Goal: Information Seeking & Learning: Learn about a topic

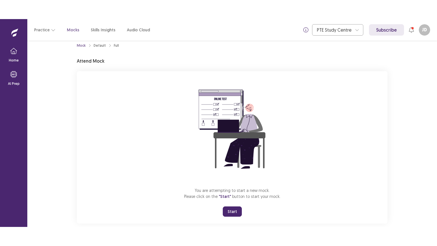
scroll to position [17, 0]
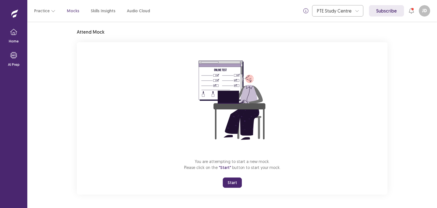
drag, startPoint x: 233, startPoint y: 180, endPoint x: 233, endPoint y: 205, distance: 24.8
click at [233, 180] on button "Start" at bounding box center [232, 182] width 19 height 10
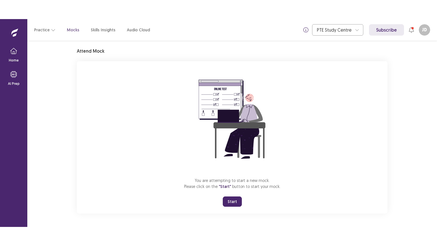
scroll to position [0, 0]
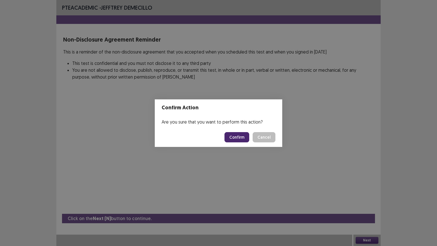
click at [243, 134] on button "Confirm" at bounding box center [237, 137] width 25 height 10
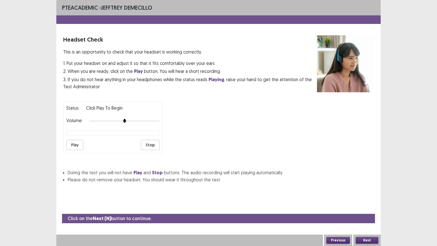
click at [76, 140] on button "Play" at bounding box center [74, 145] width 17 height 10
click at [137, 119] on img at bounding box center [138, 121] width 5 height 5
click at [75, 141] on button "Play" at bounding box center [74, 145] width 17 height 10
click at [372, 208] on button "Next" at bounding box center [367, 240] width 23 height 7
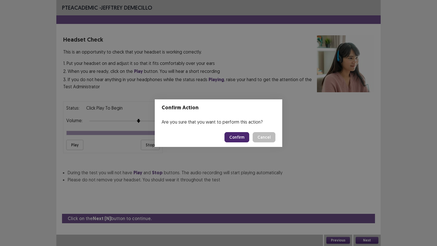
click at [243, 136] on button "Confirm" at bounding box center [237, 137] width 25 height 10
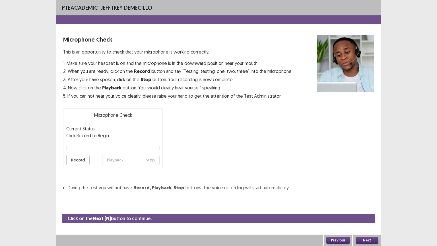
click at [77, 159] on button "Record" at bounding box center [77, 160] width 23 height 10
click at [151, 158] on button "Stop" at bounding box center [150, 160] width 19 height 10
click at [117, 159] on button "Playback" at bounding box center [115, 160] width 26 height 10
click at [372, 208] on button "Next" at bounding box center [367, 240] width 23 height 7
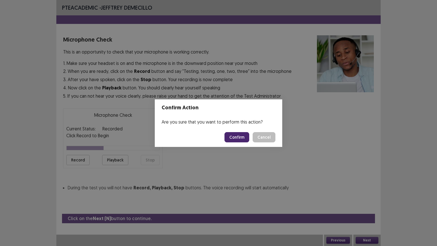
click at [241, 138] on button "Confirm" at bounding box center [237, 137] width 25 height 10
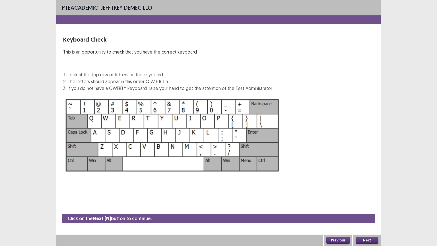
click at [361, 208] on button "Next" at bounding box center [367, 240] width 23 height 7
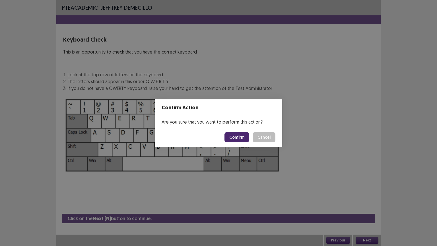
click at [241, 137] on button "Confirm" at bounding box center [237, 137] width 25 height 10
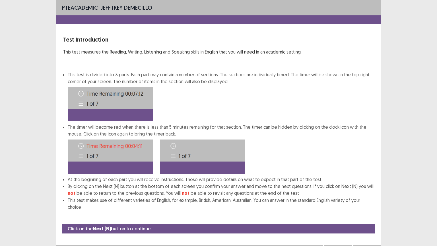
scroll to position [1, 0]
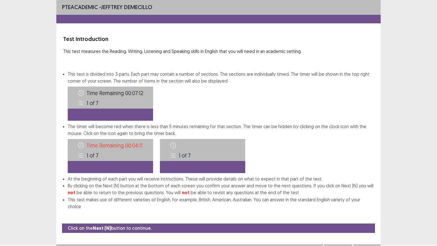
click at [367, 208] on button "Next" at bounding box center [367, 250] width 23 height 7
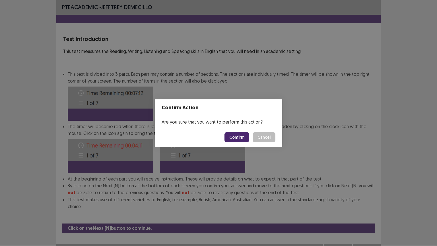
click at [240, 139] on button "Confirm" at bounding box center [237, 137] width 25 height 10
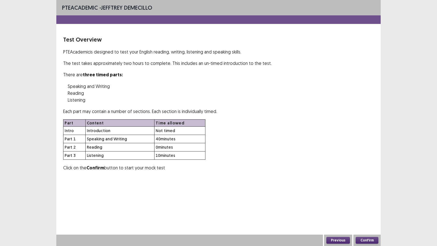
scroll to position [0, 0]
click at [370, 208] on button "Confirm" at bounding box center [367, 240] width 23 height 7
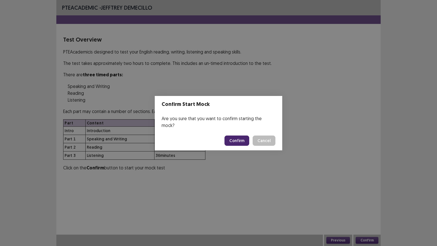
click at [243, 136] on button "Confirm" at bounding box center [237, 141] width 25 height 10
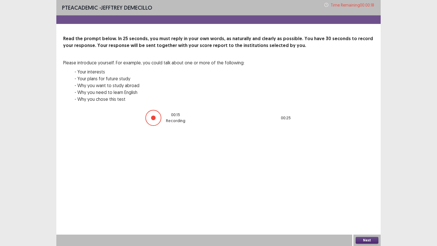
click at [370, 208] on button "Next" at bounding box center [367, 240] width 23 height 7
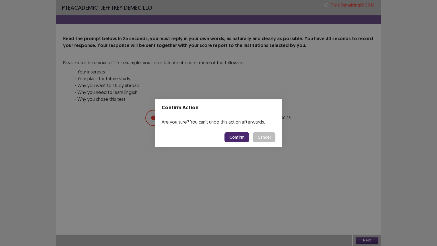
click at [238, 135] on button "Confirm" at bounding box center [237, 137] width 25 height 10
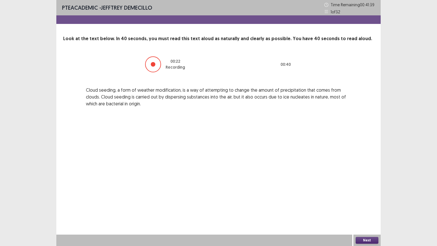
click at [365, 208] on button "Next" at bounding box center [367, 240] width 23 height 7
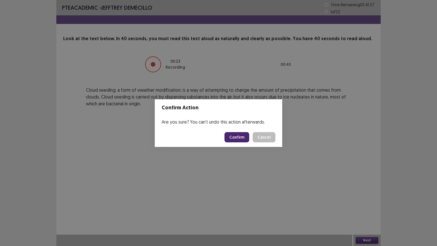
click at [236, 134] on button "Confirm" at bounding box center [237, 137] width 25 height 10
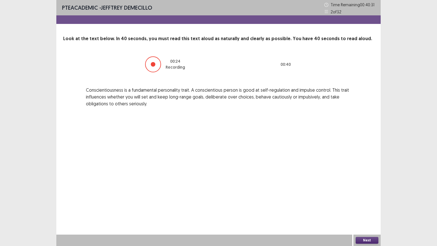
click at [367, 208] on button "Next" at bounding box center [367, 240] width 23 height 7
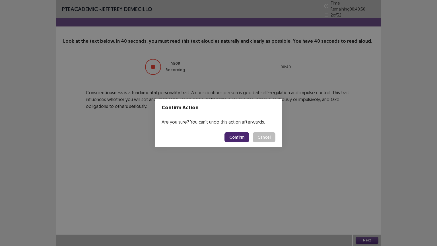
click at [238, 136] on button "Confirm" at bounding box center [237, 137] width 25 height 10
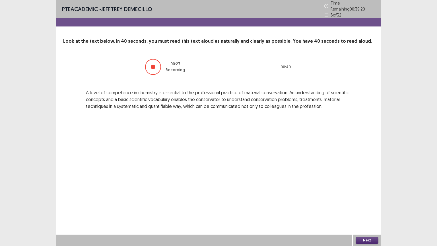
click at [368, 208] on button "Next" at bounding box center [367, 240] width 23 height 7
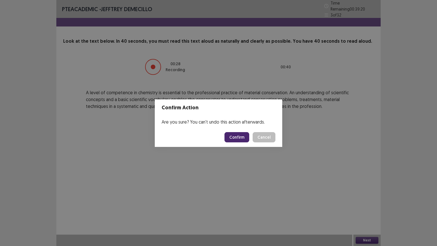
click at [241, 136] on button "Confirm" at bounding box center [237, 137] width 25 height 10
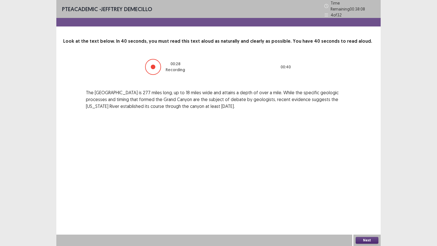
click at [370, 208] on button "Next" at bounding box center [367, 240] width 23 height 7
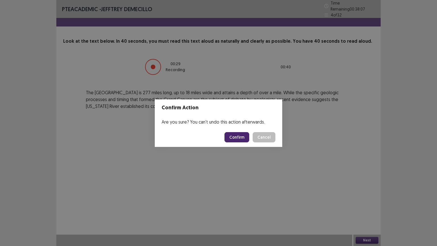
click at [238, 136] on button "Confirm" at bounding box center [237, 137] width 25 height 10
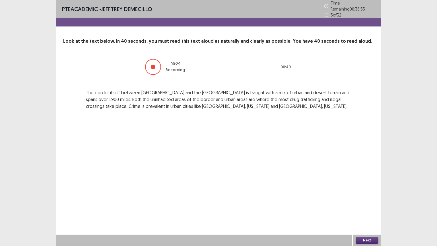
click at [365, 208] on button "Next" at bounding box center [367, 240] width 23 height 7
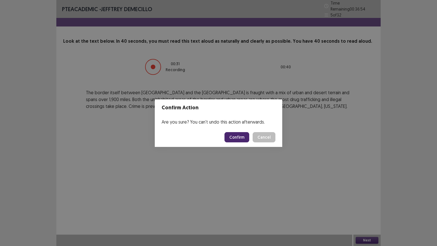
click at [235, 136] on button "Confirm" at bounding box center [237, 137] width 25 height 10
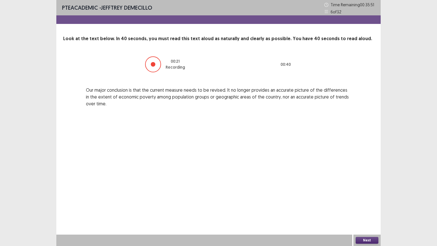
click at [368, 208] on button "Next" at bounding box center [367, 240] width 23 height 7
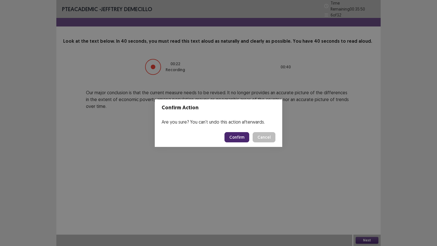
click at [237, 134] on button "Confirm" at bounding box center [237, 137] width 25 height 10
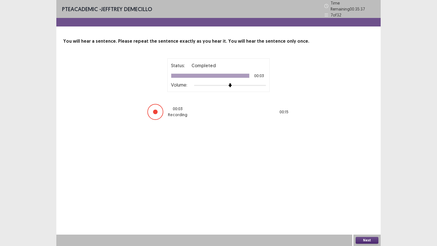
click at [366, 208] on button "Next" at bounding box center [367, 240] width 23 height 7
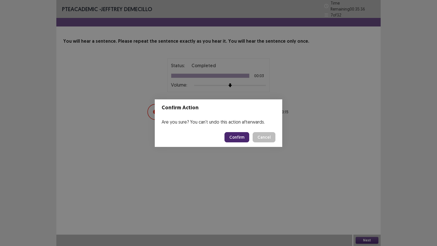
click at [242, 137] on button "Confirm" at bounding box center [237, 137] width 25 height 10
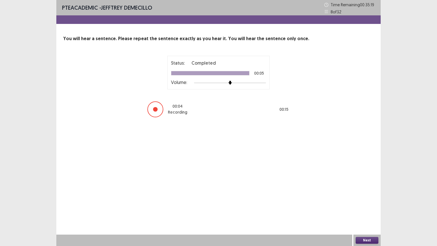
click at [366, 208] on button "Next" at bounding box center [367, 240] width 23 height 7
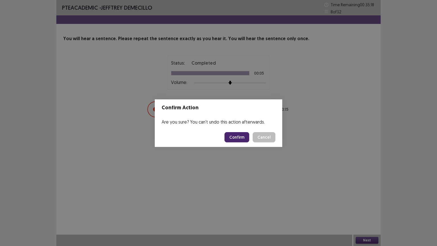
click at [238, 134] on button "Confirm" at bounding box center [237, 137] width 25 height 10
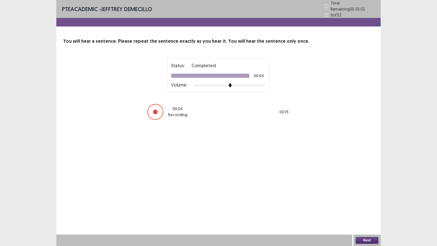
click at [368, 208] on button "Next" at bounding box center [367, 240] width 23 height 7
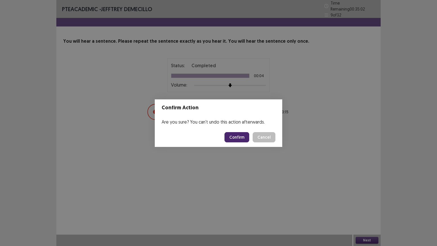
click at [235, 136] on button "Confirm" at bounding box center [237, 137] width 25 height 10
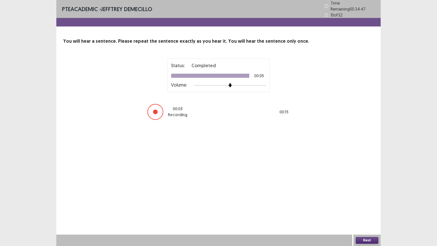
click at [367, 208] on button "Next" at bounding box center [367, 240] width 23 height 7
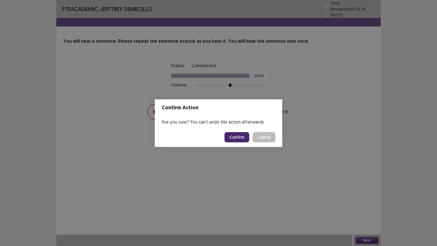
click at [238, 133] on button "Confirm" at bounding box center [237, 137] width 25 height 10
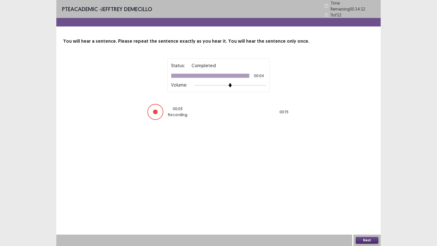
click at [370, 208] on button "Next" at bounding box center [367, 240] width 23 height 7
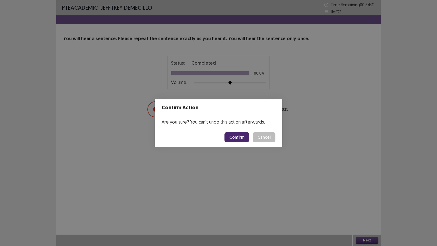
click at [242, 138] on button "Confirm" at bounding box center [237, 137] width 25 height 10
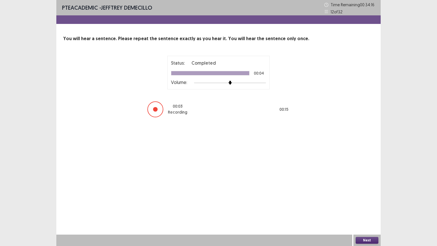
click at [366, 208] on button "Next" at bounding box center [367, 240] width 23 height 7
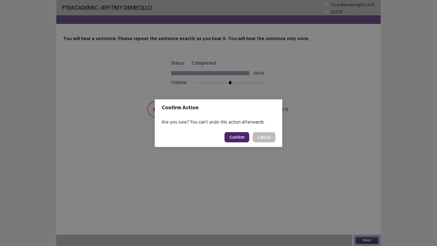
click at [242, 138] on button "Confirm" at bounding box center [237, 137] width 25 height 10
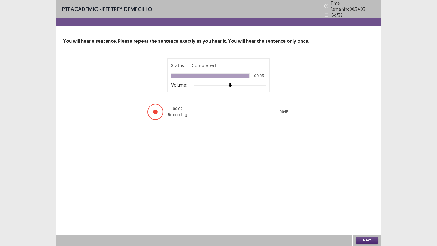
click at [368, 208] on button "Next" at bounding box center [367, 240] width 23 height 7
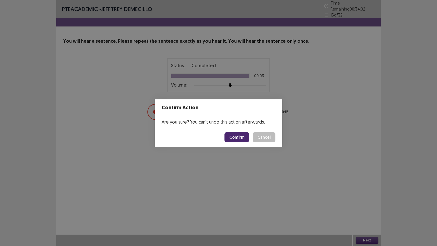
click at [233, 136] on button "Confirm" at bounding box center [237, 137] width 25 height 10
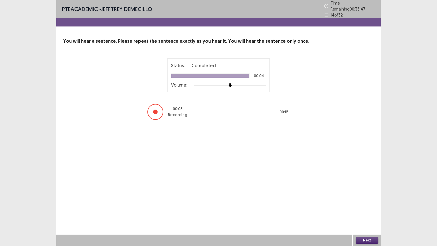
click at [367, 208] on button "Next" at bounding box center [367, 240] width 23 height 7
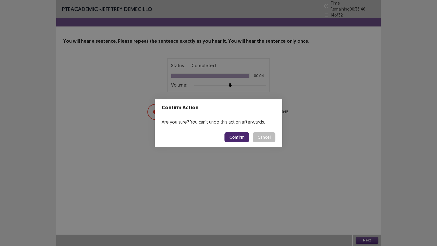
drag, startPoint x: 236, startPoint y: 131, endPoint x: 238, endPoint y: 134, distance: 4.0
click at [236, 132] on footer "Confirm Cancel" at bounding box center [219, 137] width 128 height 19
click at [238, 134] on button "Confirm" at bounding box center [237, 137] width 25 height 10
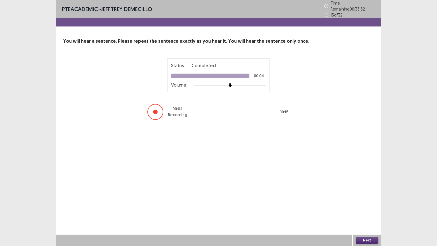
click at [364, 208] on button "Next" at bounding box center [367, 240] width 23 height 7
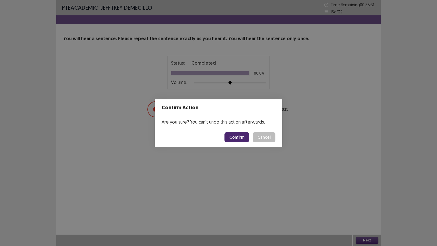
click at [237, 133] on button "Confirm" at bounding box center [237, 137] width 25 height 10
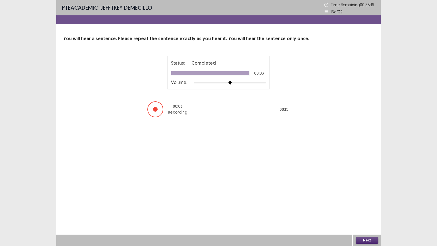
click at [368, 208] on button "Next" at bounding box center [367, 240] width 23 height 7
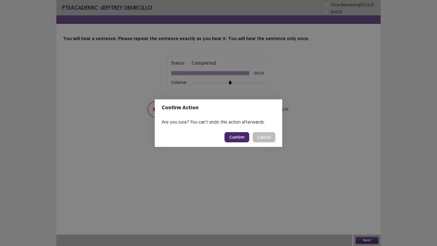
click at [235, 134] on button "Confirm" at bounding box center [237, 137] width 25 height 10
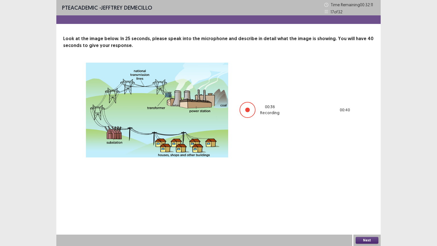
click at [367, 208] on button "Next" at bounding box center [367, 240] width 23 height 7
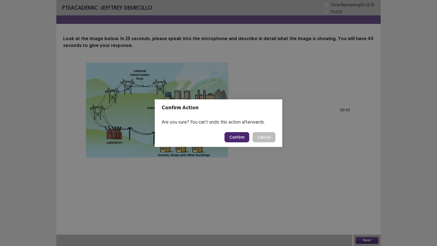
click at [230, 139] on button "Confirm" at bounding box center [237, 137] width 25 height 10
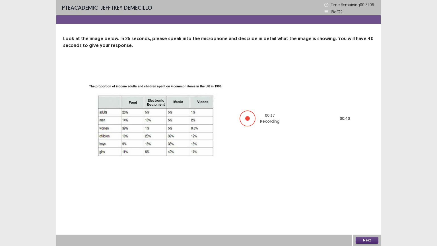
click at [371, 208] on button "Next" at bounding box center [367, 240] width 23 height 7
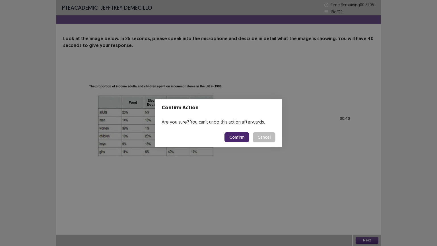
click at [237, 135] on button "Confirm" at bounding box center [237, 137] width 25 height 10
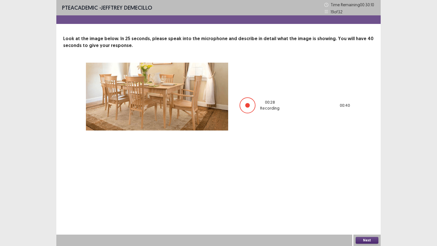
drag, startPoint x: 370, startPoint y: 239, endPoint x: 366, endPoint y: 238, distance: 3.6
click at [366, 208] on button "Next" at bounding box center [367, 240] width 23 height 7
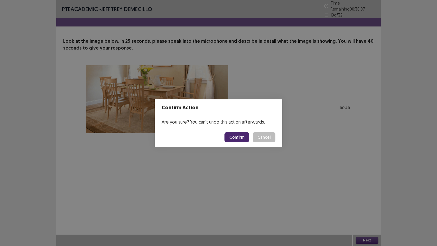
click at [241, 135] on button "Confirm" at bounding box center [237, 137] width 25 height 10
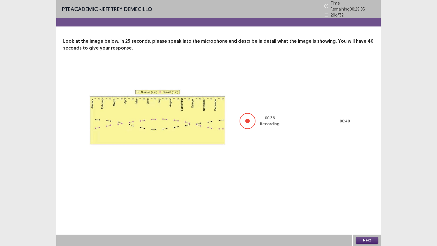
click at [371, 208] on button "Next" at bounding box center [367, 240] width 23 height 7
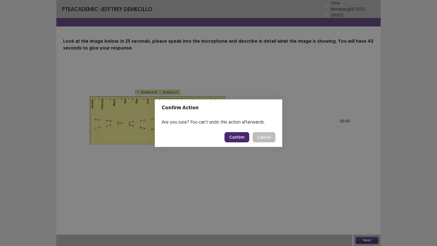
click at [238, 136] on button "Confirm" at bounding box center [237, 137] width 25 height 10
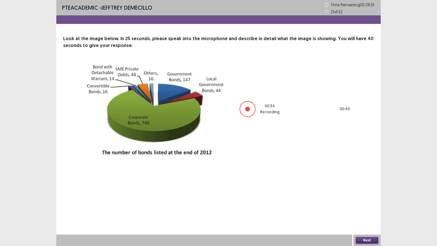
click at [367, 208] on button "Next" at bounding box center [367, 240] width 23 height 7
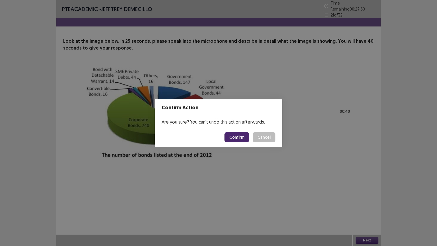
click at [236, 138] on button "Confirm" at bounding box center [237, 137] width 25 height 10
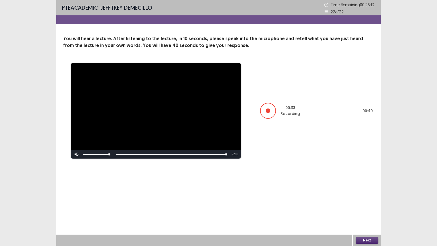
click at [367, 208] on button "Next" at bounding box center [367, 240] width 23 height 7
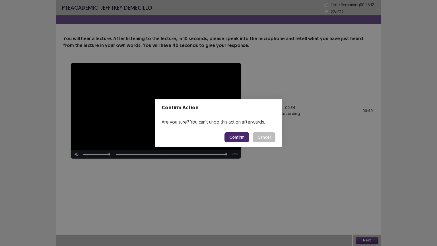
click at [237, 139] on button "Confirm" at bounding box center [237, 137] width 25 height 10
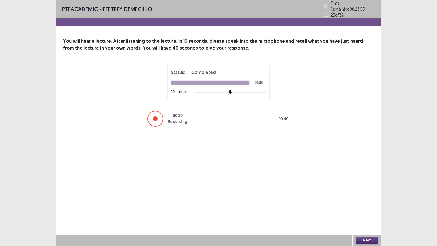
click at [369, 208] on button "Next" at bounding box center [367, 240] width 23 height 7
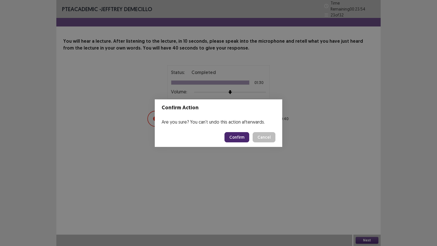
click at [241, 135] on button "Confirm" at bounding box center [237, 137] width 25 height 10
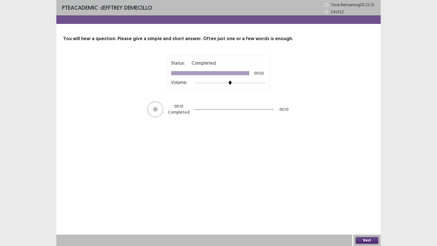
click at [372, 208] on button "Next" at bounding box center [367, 240] width 23 height 7
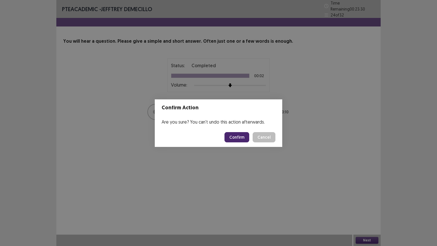
click at [236, 135] on button "Confirm" at bounding box center [237, 137] width 25 height 10
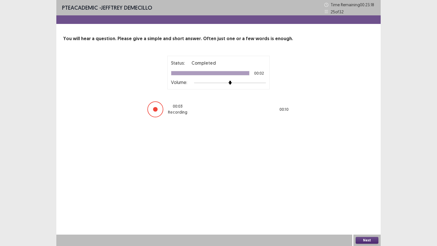
click at [364, 208] on button "Next" at bounding box center [367, 240] width 23 height 7
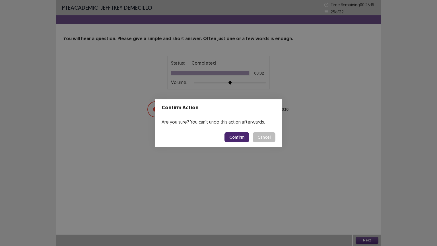
click at [233, 139] on button "Confirm" at bounding box center [237, 137] width 25 height 10
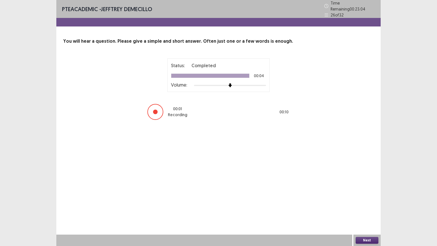
click at [365, 208] on button "Next" at bounding box center [367, 240] width 23 height 7
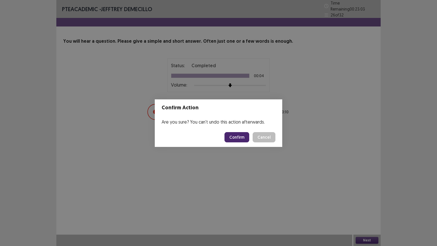
click at [239, 133] on button "Confirm" at bounding box center [237, 137] width 25 height 10
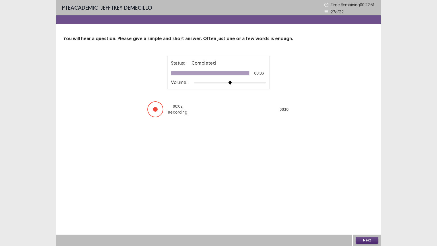
click at [366, 208] on button "Next" at bounding box center [367, 240] width 23 height 7
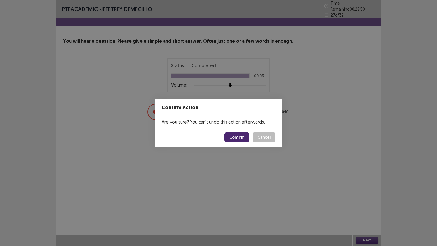
click at [241, 136] on button "Confirm" at bounding box center [237, 137] width 25 height 10
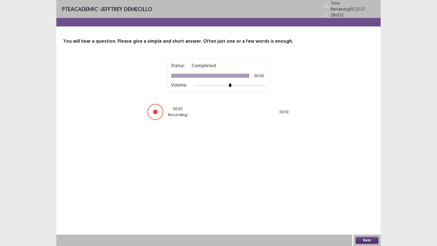
click at [366, 208] on button "Next" at bounding box center [367, 240] width 23 height 7
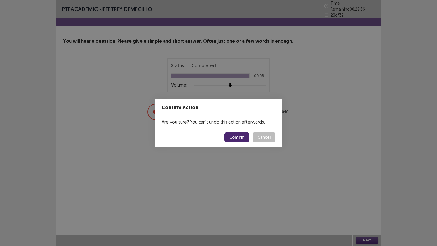
click at [237, 133] on button "Confirm" at bounding box center [237, 137] width 25 height 10
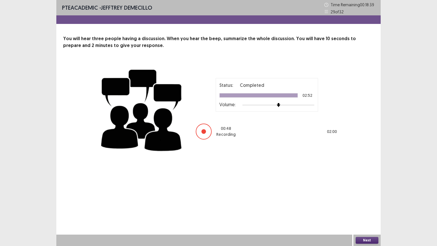
click at [366, 208] on button "Next" at bounding box center [367, 240] width 23 height 7
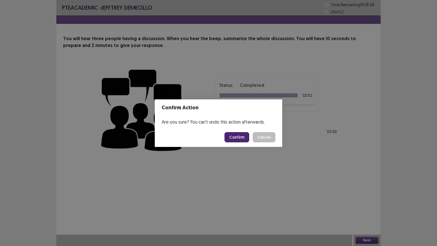
click at [236, 136] on button "Confirm" at bounding box center [237, 137] width 25 height 10
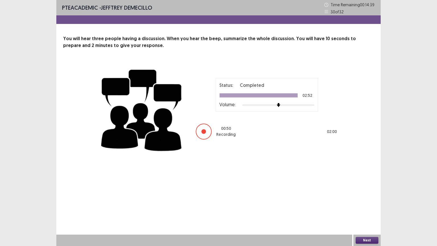
click at [367, 208] on button "Next" at bounding box center [367, 240] width 23 height 7
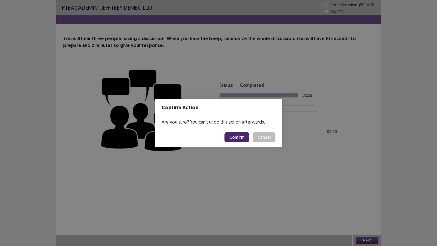
click at [238, 136] on button "Confirm" at bounding box center [237, 137] width 25 height 10
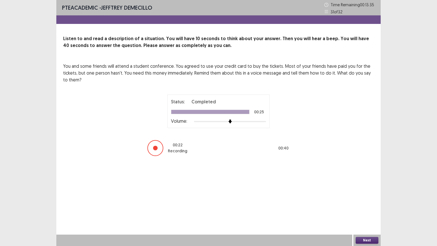
click at [371, 208] on button "Next" at bounding box center [367, 240] width 23 height 7
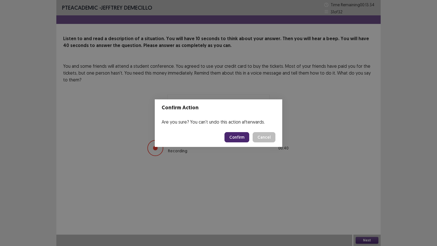
click at [239, 135] on button "Confirm" at bounding box center [237, 137] width 25 height 10
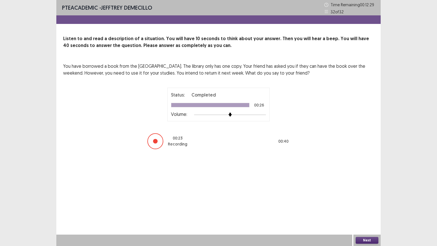
click at [363, 208] on button "Next" at bounding box center [367, 240] width 23 height 7
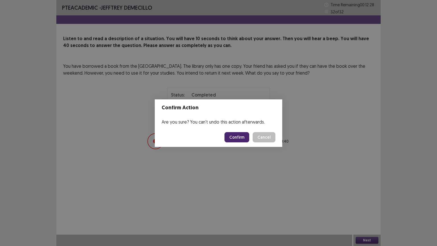
click at [240, 137] on button "Confirm" at bounding box center [237, 137] width 25 height 10
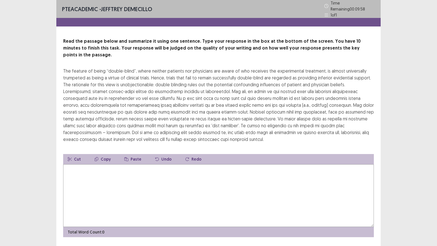
click at [139, 170] on textarea at bounding box center [218, 195] width 311 height 63
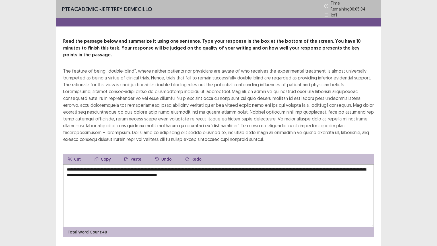
click at [206, 167] on textarea "**********" at bounding box center [218, 195] width 311 height 63
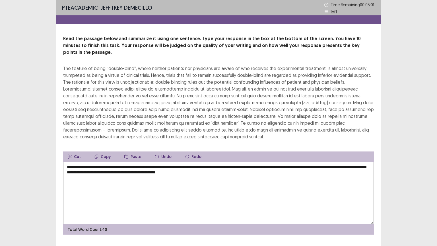
click at [246, 165] on textarea "**********" at bounding box center [218, 193] width 311 height 63
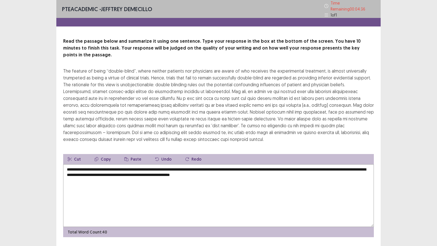
click at [204, 166] on textarea "**********" at bounding box center [218, 195] width 311 height 63
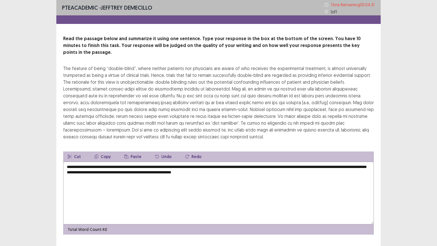
click at [236, 166] on textarea "**********" at bounding box center [218, 193] width 311 height 63
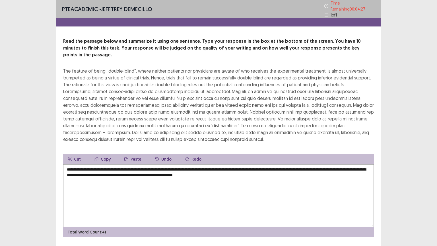
click at [263, 167] on textarea "**********" at bounding box center [218, 195] width 311 height 63
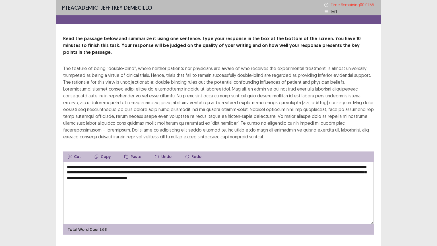
drag, startPoint x: 258, startPoint y: 171, endPoint x: 246, endPoint y: 173, distance: 11.9
click at [246, 173] on textarea "**********" at bounding box center [218, 193] width 311 height 63
click at [177, 162] on textarea "**********" at bounding box center [218, 193] width 311 height 63
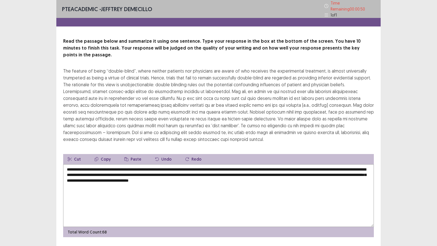
click at [285, 166] on textarea "**********" at bounding box center [218, 195] width 311 height 63
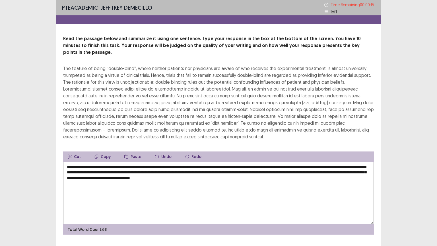
click at [285, 166] on textarea "**********" at bounding box center [218, 193] width 311 height 63
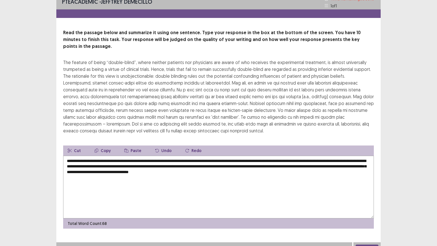
scroll to position [7, 0]
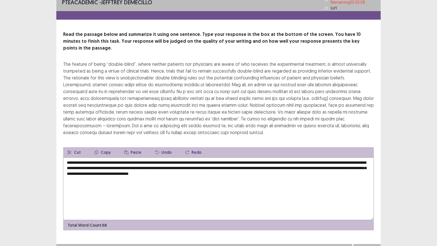
click at [369, 208] on button "Next" at bounding box center [367, 249] width 23 height 7
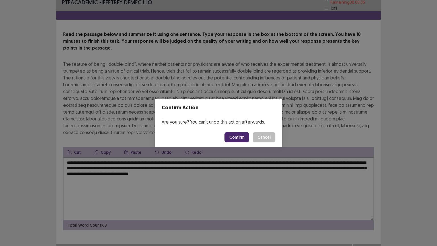
drag, startPoint x: 262, startPoint y: 135, endPoint x: 265, endPoint y: 143, distance: 8.9
click at [262, 135] on button "Cancel" at bounding box center [264, 137] width 23 height 10
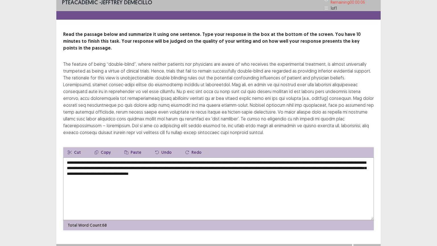
click at [278, 164] on textarea "**********" at bounding box center [218, 188] width 311 height 63
type textarea "**********"
click at [363, 208] on button "Next" at bounding box center [367, 249] width 23 height 7
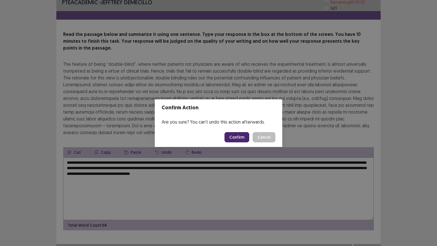
click at [237, 132] on button "Confirm" at bounding box center [237, 137] width 25 height 10
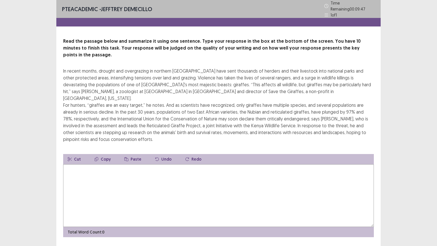
click at [161, 183] on textarea at bounding box center [218, 195] width 311 height 63
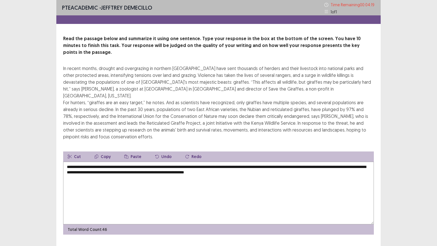
click at [293, 162] on textarea "**********" at bounding box center [218, 193] width 311 height 63
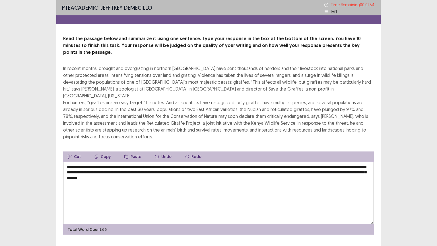
type textarea "**********"
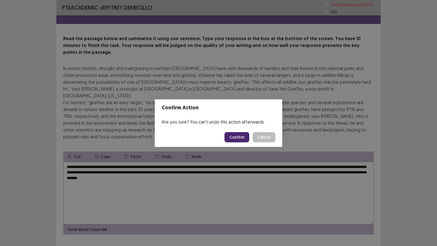
click at [241, 139] on button "Confirm" at bounding box center [237, 137] width 25 height 10
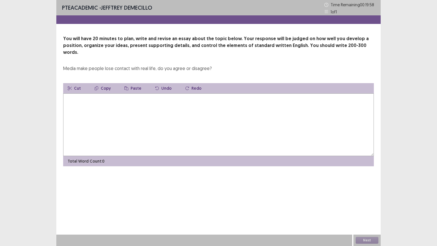
click at [106, 110] on textarea at bounding box center [218, 124] width 311 height 63
type textarea "*"
drag, startPoint x: 104, startPoint y: 93, endPoint x: 49, endPoint y: 95, distance: 55.3
click at [49, 95] on div "**********" at bounding box center [218, 123] width 437 height 246
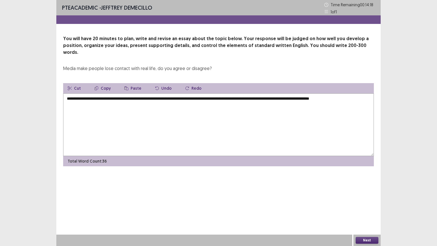
drag, startPoint x: 337, startPoint y: 92, endPoint x: 333, endPoint y: 93, distance: 4.6
click at [333, 93] on textarea "**********" at bounding box center [218, 124] width 311 height 63
click at [360, 93] on textarea "**********" at bounding box center [218, 124] width 311 height 63
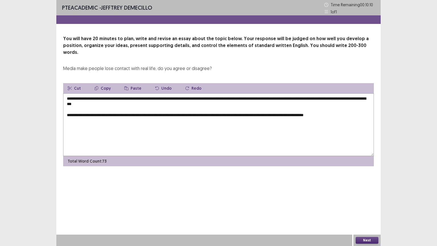
drag, startPoint x: 367, startPoint y: 109, endPoint x: 361, endPoint y: 113, distance: 6.6
click at [361, 113] on textarea "**********" at bounding box center [218, 124] width 311 height 63
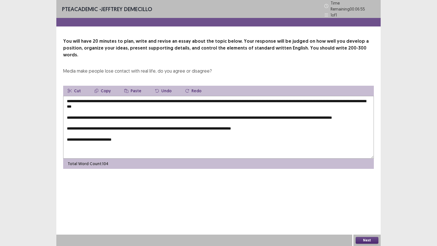
click at [75, 134] on textarea "**********" at bounding box center [218, 127] width 311 height 63
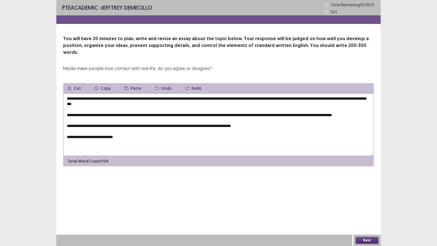
click at [132, 134] on textarea "**********" at bounding box center [218, 124] width 311 height 63
click at [284, 126] on textarea "**********" at bounding box center [218, 124] width 311 height 63
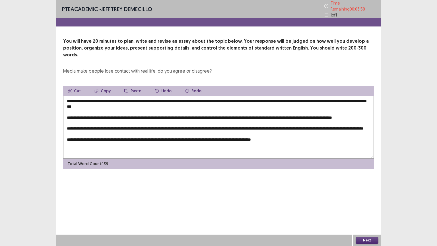
type textarea "**********"
click at [368, 208] on button "Next" at bounding box center [367, 240] width 23 height 7
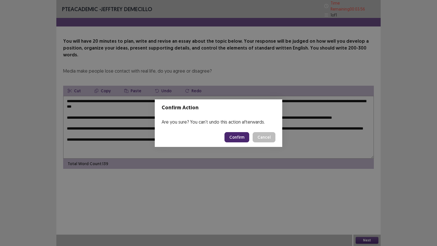
click at [239, 137] on button "Confirm" at bounding box center [237, 137] width 25 height 10
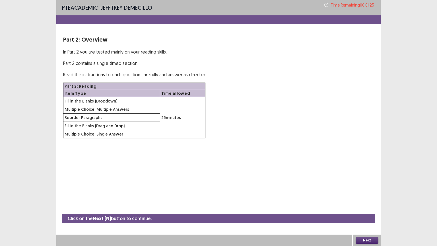
click at [369, 208] on button "Next" at bounding box center [367, 240] width 23 height 7
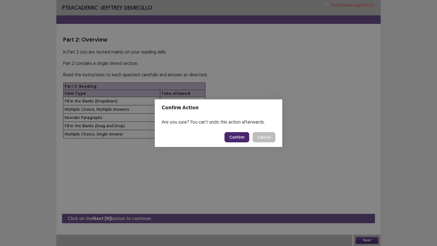
click at [237, 139] on button "Confirm" at bounding box center [237, 137] width 25 height 10
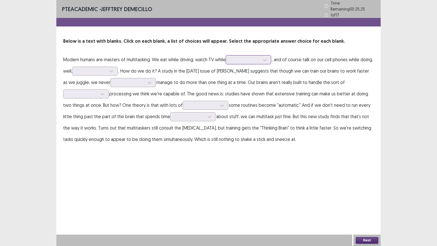
click at [261, 59] on div at bounding box center [245, 59] width 31 height 7
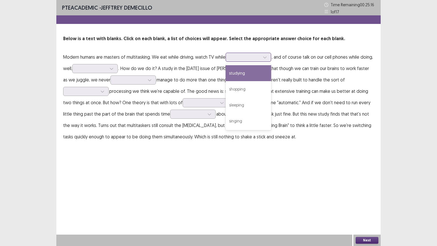
click at [257, 77] on div "studying" at bounding box center [249, 73] width 46 height 16
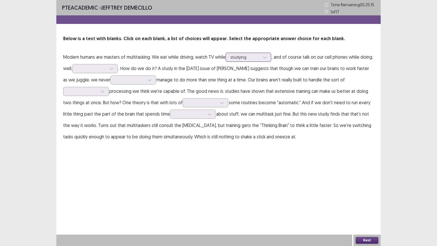
click at [264, 60] on div at bounding box center [265, 57] width 9 height 9
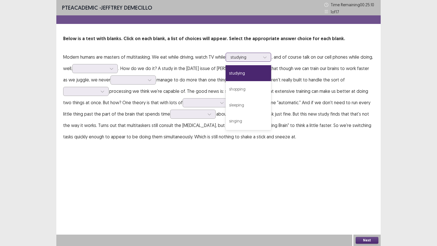
click at [262, 71] on div "studying" at bounding box center [249, 73] width 46 height 16
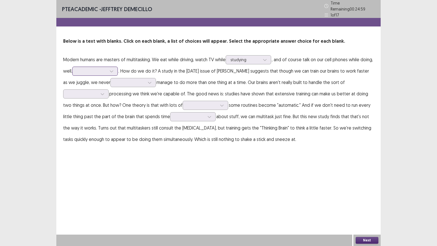
click at [107, 68] on div at bounding box center [92, 70] width 30 height 5
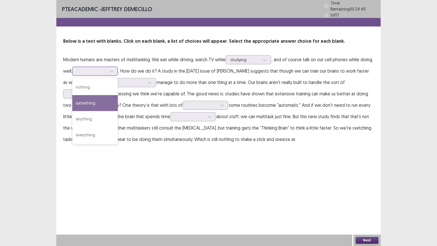
click at [114, 96] on div "something" at bounding box center [95, 103] width 46 height 16
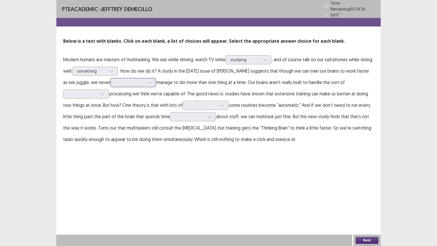
click at [129, 80] on div at bounding box center [130, 82] width 30 height 5
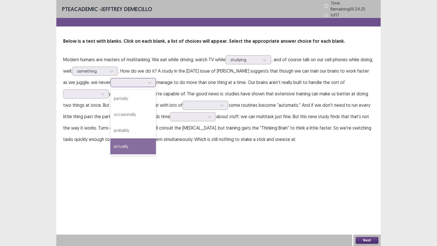
click at [138, 146] on div "actually" at bounding box center [133, 146] width 46 height 16
click at [135, 80] on div at bounding box center [130, 82] width 30 height 5
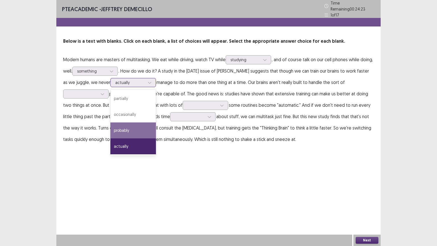
click at [132, 131] on div "probably" at bounding box center [133, 130] width 46 height 16
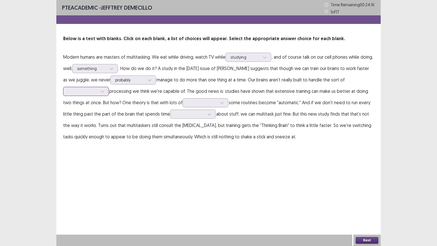
click at [99, 89] on div at bounding box center [102, 91] width 9 height 9
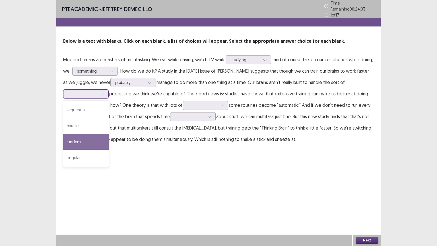
click at [101, 134] on div "random" at bounding box center [86, 142] width 46 height 16
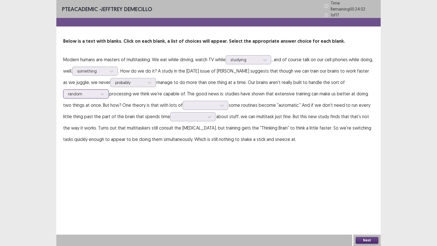
click at [104, 92] on icon at bounding box center [102, 94] width 4 height 4
click at [272, 117] on p "Modern humans are masters of multitasking. We eat while driving, watch TV while…" at bounding box center [218, 99] width 311 height 91
click at [196, 102] on div at bounding box center [203, 104] width 30 height 5
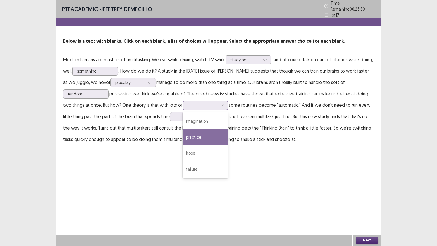
click at [203, 134] on div "practice" at bounding box center [206, 137] width 46 height 16
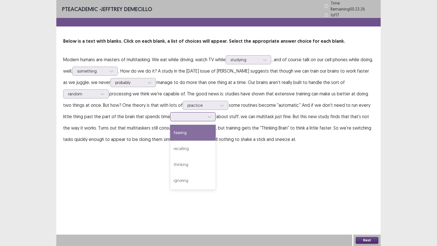
click at [208, 115] on icon at bounding box center [210, 117] width 4 height 4
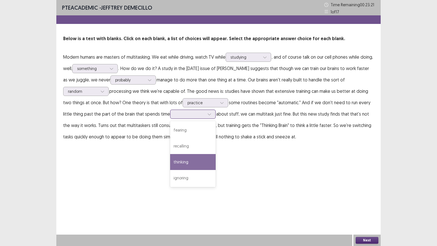
click at [204, 155] on div "thinking" at bounding box center [193, 162] width 46 height 16
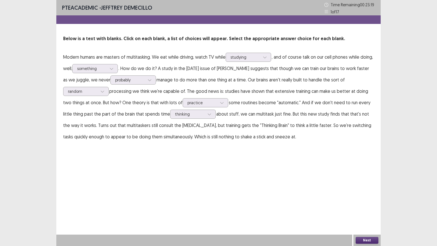
click at [360, 208] on button "Next" at bounding box center [367, 240] width 23 height 7
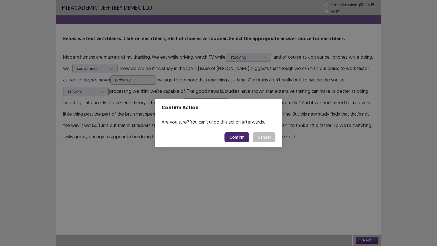
click at [238, 137] on button "Confirm" at bounding box center [237, 137] width 25 height 10
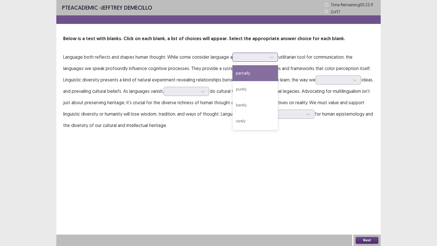
click at [256, 56] on div at bounding box center [252, 56] width 30 height 5
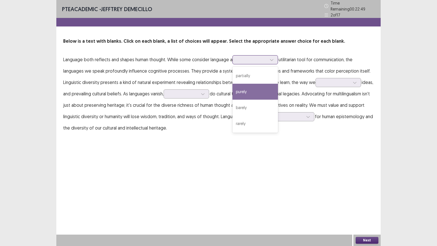
click at [260, 87] on div "purely" at bounding box center [256, 92] width 46 height 16
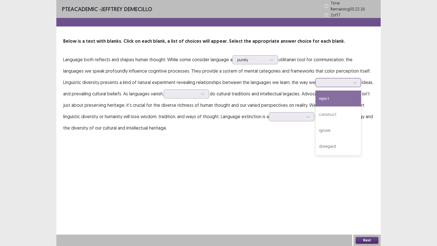
click at [342, 81] on div at bounding box center [336, 82] width 30 height 5
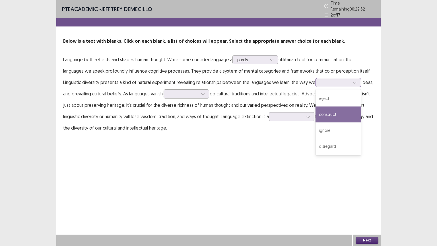
click at [345, 108] on div "construct" at bounding box center [339, 114] width 46 height 16
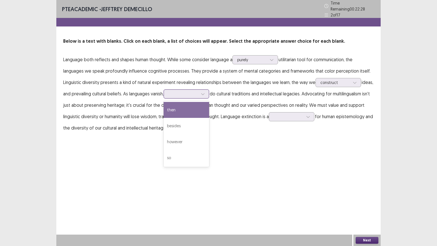
click at [186, 92] on div at bounding box center [184, 93] width 30 height 5
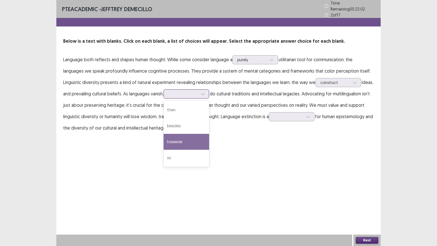
click at [197, 136] on div "however" at bounding box center [187, 142] width 46 height 16
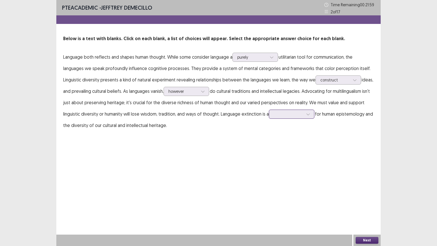
click at [285, 116] on div at bounding box center [289, 113] width 30 height 5
click at [307, 150] on div "challenge" at bounding box center [292, 146] width 46 height 16
click at [375, 208] on button "Next" at bounding box center [367, 240] width 23 height 7
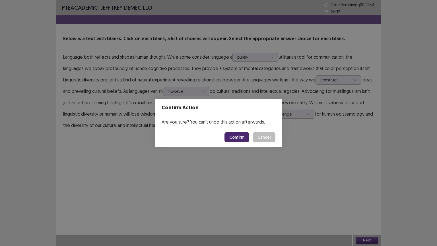
click at [241, 138] on button "Confirm" at bounding box center [237, 137] width 25 height 10
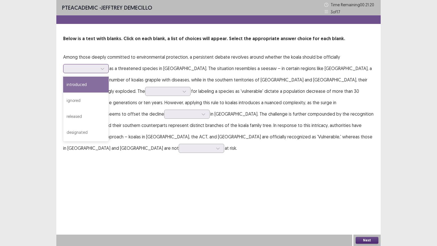
click at [88, 68] on div at bounding box center [83, 68] width 30 height 5
click at [86, 81] on div "introduced" at bounding box center [86, 85] width 46 height 16
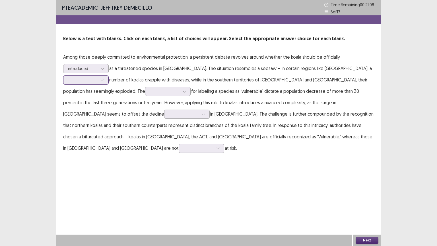
click at [98, 77] on div at bounding box center [83, 79] width 30 height 5
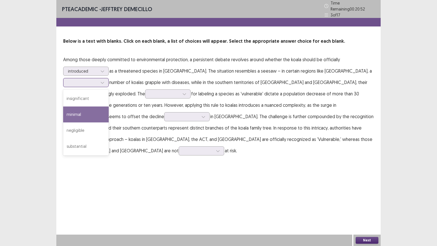
click at [109, 106] on div "minimal" at bounding box center [86, 114] width 46 height 16
click at [98, 80] on div at bounding box center [83, 82] width 30 height 5
click at [109, 106] on div "minimal" at bounding box center [86, 114] width 46 height 16
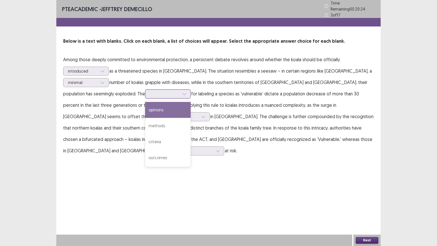
click at [180, 91] on div at bounding box center [184, 94] width 9 height 9
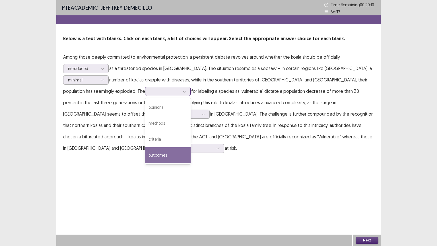
click at [145, 147] on div "outcomes" at bounding box center [168, 155] width 46 height 16
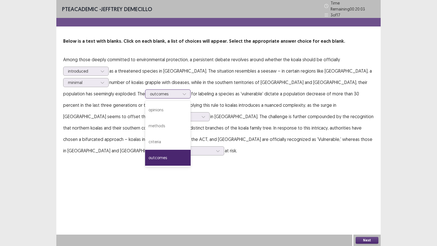
click at [182, 92] on icon at bounding box center [184, 94] width 4 height 4
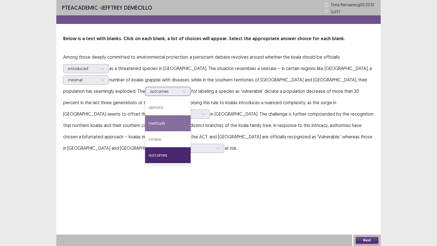
click at [145, 120] on div "methods" at bounding box center [168, 123] width 46 height 16
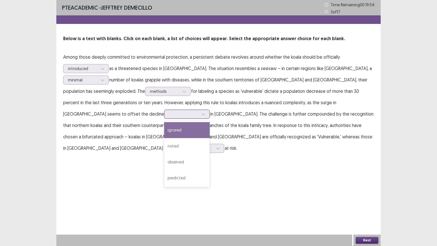
click at [199, 111] on div at bounding box center [184, 113] width 30 height 5
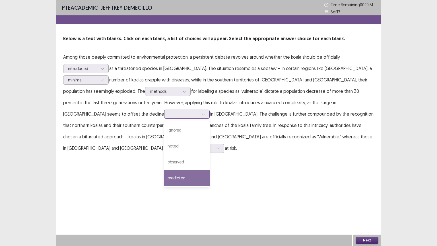
click at [210, 170] on div "predicted" at bounding box center [187, 178] width 46 height 16
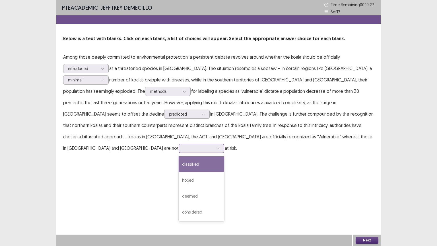
click at [214, 145] on div at bounding box center [198, 148] width 31 height 7
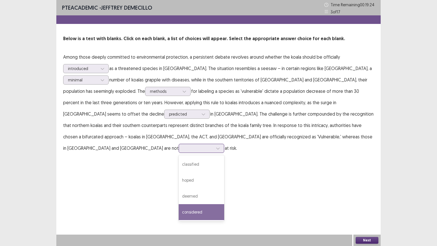
click at [224, 204] on div "considered" at bounding box center [202, 212] width 46 height 16
click at [213, 144] on div "considered" at bounding box center [199, 148] width 30 height 9
click at [224, 204] on div "considered" at bounding box center [202, 212] width 46 height 16
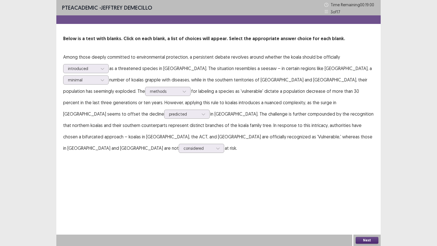
click at [364, 208] on button "Next" at bounding box center [367, 240] width 23 height 7
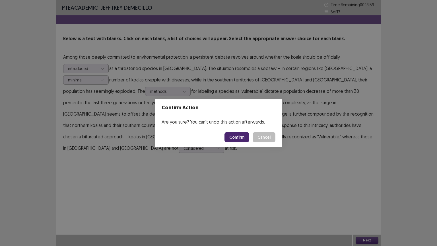
click at [239, 138] on button "Confirm" at bounding box center [237, 137] width 25 height 10
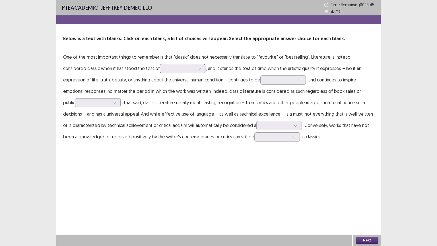
click at [167, 70] on div at bounding box center [180, 68] width 30 height 5
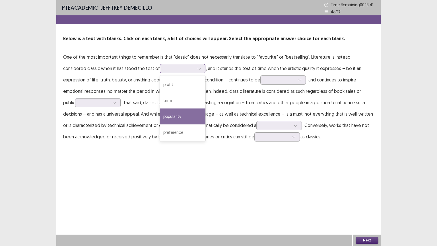
click at [168, 118] on div "popularity" at bounding box center [183, 116] width 46 height 16
click at [195, 68] on div at bounding box center [199, 68] width 9 height 9
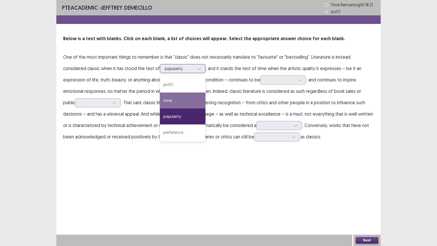
click at [168, 96] on div "time" at bounding box center [183, 101] width 46 height 16
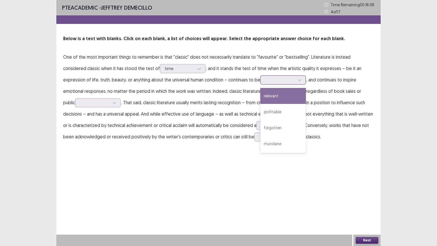
click at [265, 82] on div at bounding box center [280, 79] width 30 height 5
click at [260, 95] on div "relevant" at bounding box center [283, 96] width 46 height 16
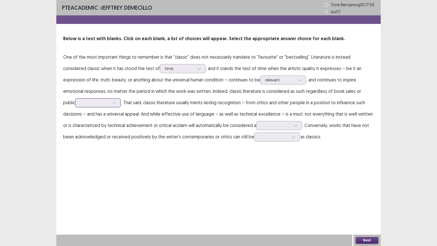
click at [110, 100] on div at bounding box center [95, 102] width 30 height 5
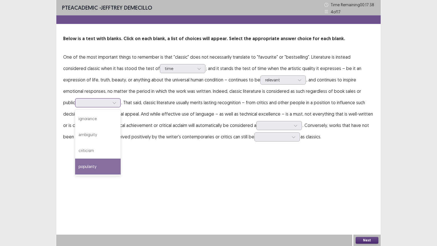
click at [121, 159] on div "popularity" at bounding box center [98, 167] width 46 height 16
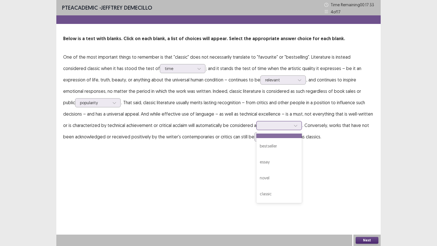
click at [261, 125] on div at bounding box center [276, 125] width 30 height 5
click at [337, 116] on p "One of the most important things to remember is that "classic" does not necessa…" at bounding box center [218, 96] width 311 height 91
click at [261, 125] on div at bounding box center [276, 125] width 30 height 5
click at [257, 175] on div "novel" at bounding box center [280, 178] width 46 height 16
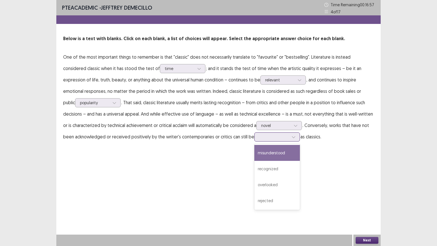
click at [259, 138] on div at bounding box center [274, 136] width 30 height 5
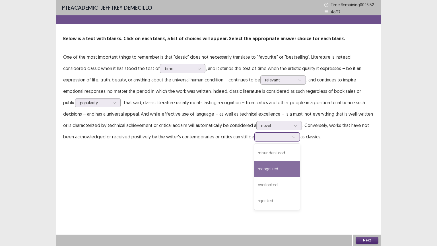
click at [255, 166] on div "recognized" at bounding box center [278, 169] width 46 height 16
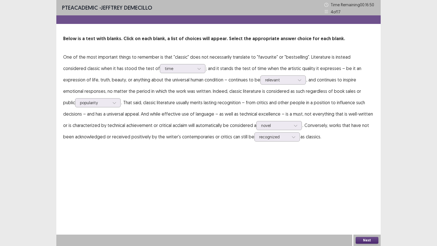
click at [368, 208] on button "Next" at bounding box center [367, 240] width 23 height 7
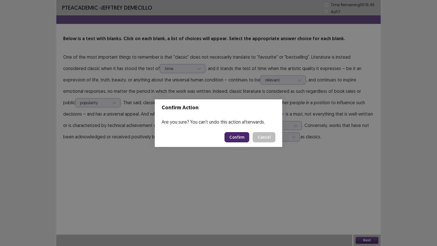
click at [232, 138] on button "Confirm" at bounding box center [237, 137] width 25 height 10
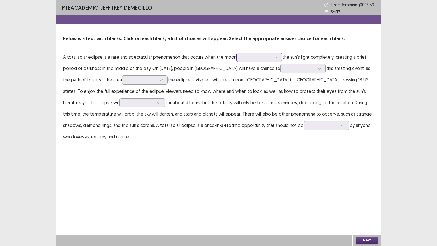
click at [280, 60] on div at bounding box center [276, 57] width 9 height 9
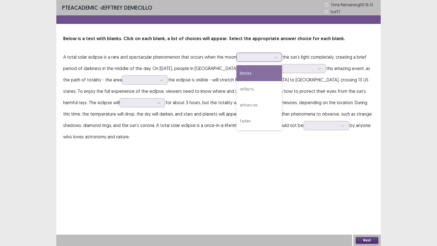
click at [271, 70] on div "blocks" at bounding box center [260, 73] width 46 height 16
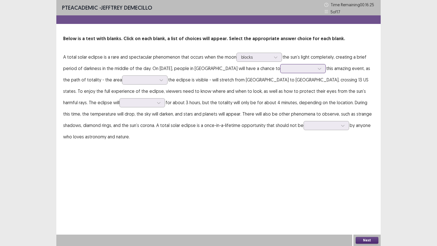
click at [303, 69] on div at bounding box center [300, 68] width 30 height 5
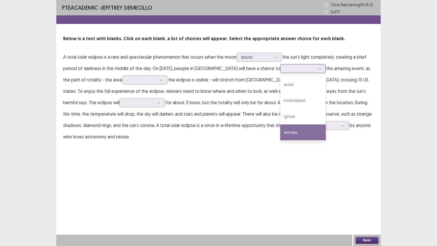
click at [287, 127] on div "witness" at bounding box center [303, 132] width 46 height 16
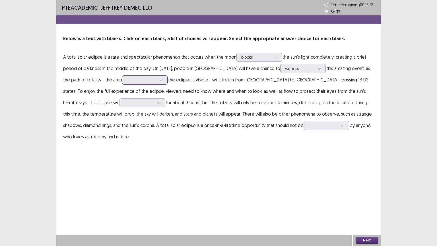
click at [129, 81] on div at bounding box center [142, 79] width 30 height 5
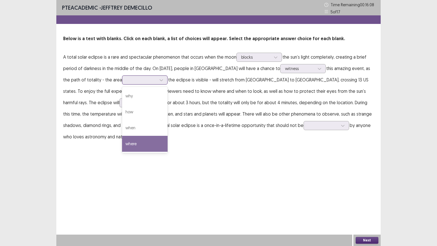
click at [139, 139] on div "where" at bounding box center [145, 144] width 46 height 16
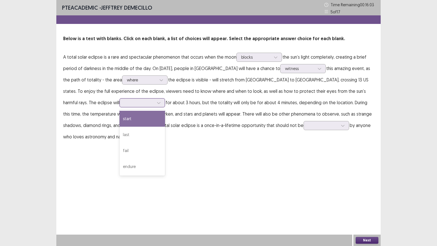
click at [124, 102] on div at bounding box center [139, 102] width 30 height 5
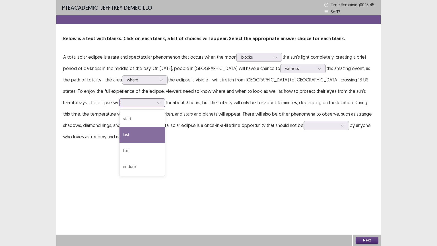
click at [120, 137] on div "last" at bounding box center [143, 135] width 46 height 16
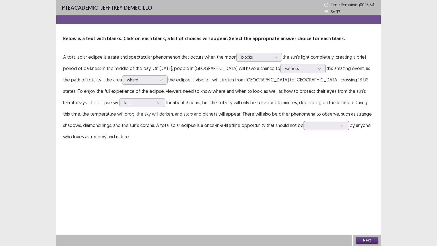
click at [309, 125] on div at bounding box center [324, 125] width 30 height 5
click at [304, 141] on div "missed" at bounding box center [327, 142] width 46 height 16
click at [362, 208] on button "Next" at bounding box center [367, 240] width 23 height 7
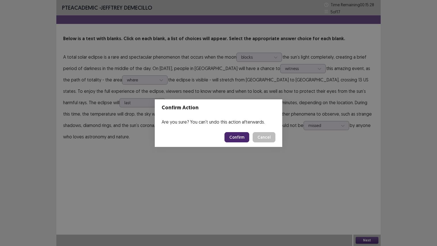
click at [236, 136] on button "Confirm" at bounding box center [237, 137] width 25 height 10
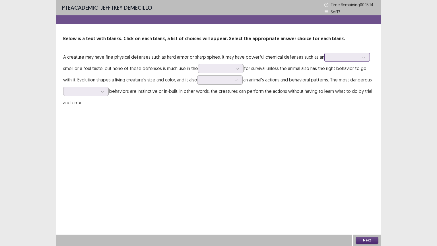
click at [346, 58] on div at bounding box center [344, 56] width 30 height 5
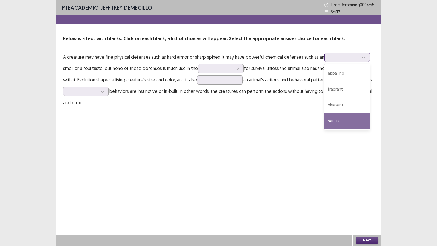
click at [345, 121] on div "neutral" at bounding box center [348, 121] width 46 height 16
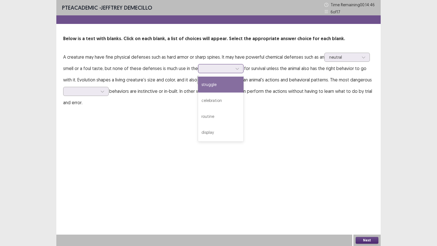
click at [233, 68] on div at bounding box center [237, 68] width 9 height 9
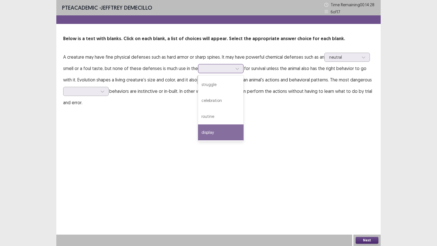
click at [228, 129] on div "display" at bounding box center [221, 132] width 46 height 16
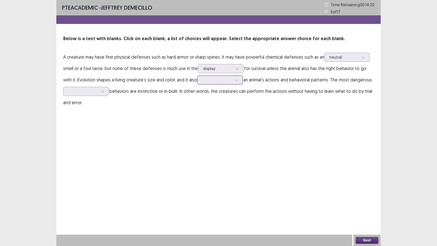
click at [236, 81] on icon at bounding box center [237, 80] width 4 height 4
click at [237, 99] on div "nullifies" at bounding box center [220, 96] width 46 height 16
click at [102, 89] on icon at bounding box center [102, 91] width 4 height 4
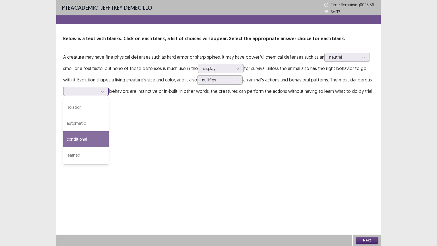
click at [91, 138] on div "conditional" at bounding box center [86, 139] width 46 height 16
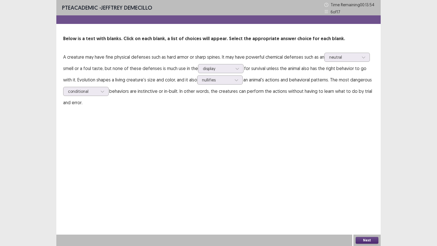
click at [374, 208] on button "Next" at bounding box center [367, 240] width 23 height 7
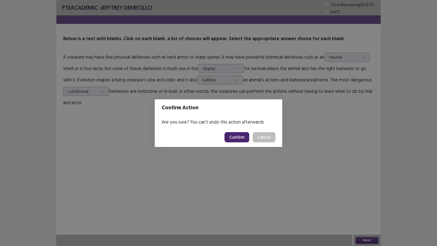
click at [239, 140] on button "Confirm" at bounding box center [237, 137] width 25 height 10
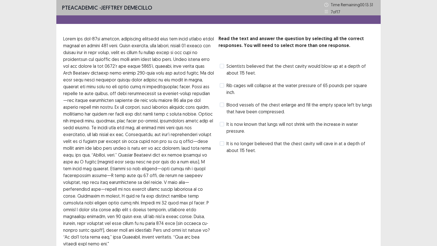
drag, startPoint x: 225, startPoint y: 64, endPoint x: 224, endPoint y: 67, distance: 3.4
click at [225, 64] on label "Scientists believed that the chest cavity would blow up at a depth of about 115…" at bounding box center [297, 70] width 154 height 14
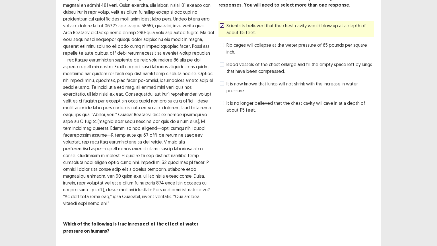
scroll to position [47, 0]
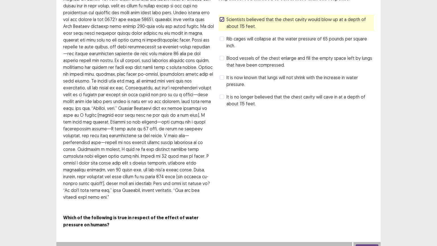
click at [368, 208] on button "Next" at bounding box center [367, 247] width 23 height 7
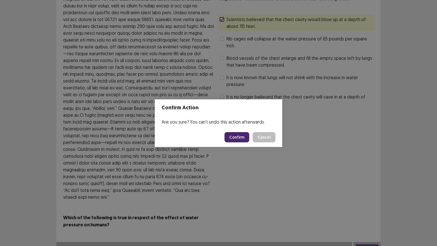
click at [237, 134] on button "Confirm" at bounding box center [237, 137] width 25 height 10
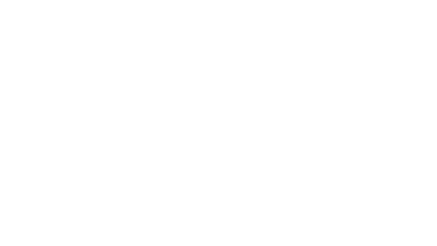
scroll to position [0, 0]
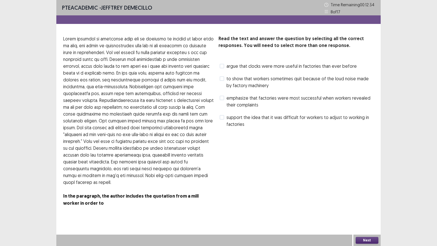
click at [223, 118] on span at bounding box center [222, 117] width 5 height 5
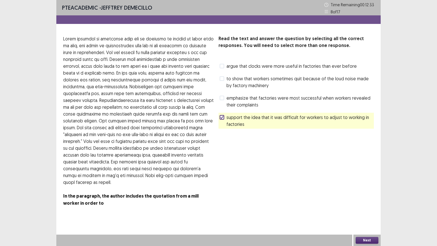
click at [371, 208] on button "Next" at bounding box center [367, 240] width 23 height 7
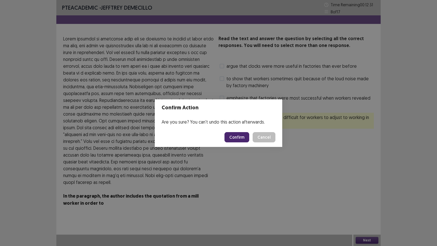
click at [230, 139] on button "Confirm" at bounding box center [237, 137] width 25 height 10
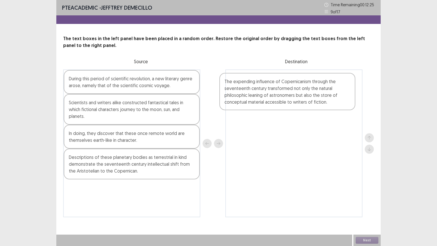
drag, startPoint x: 141, startPoint y: 91, endPoint x: 263, endPoint y: 94, distance: 121.6
click at [262, 94] on div "The expending influence of Copernicanism through the seventeenth century transf…" at bounding box center [218, 143] width 311 height 148
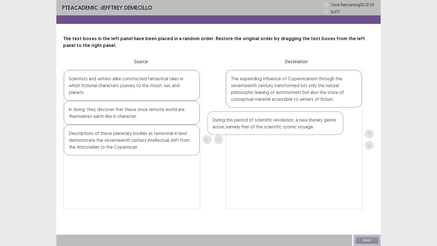
drag, startPoint x: 178, startPoint y: 103, endPoint x: 251, endPoint y: 122, distance: 75.1
click at [251, 125] on div "During this period of scientific revolution, a new literary genre arose, namely…" at bounding box center [218, 139] width 311 height 140
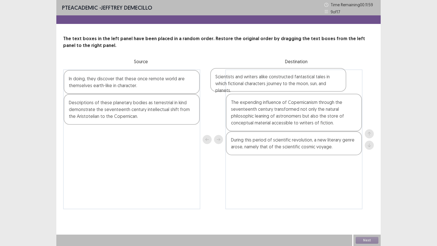
drag, startPoint x: 109, startPoint y: 90, endPoint x: 263, endPoint y: 92, distance: 154.0
click at [259, 90] on div "Scientists and writers alike constructed fantastical tales in which fictional c…" at bounding box center [218, 139] width 311 height 140
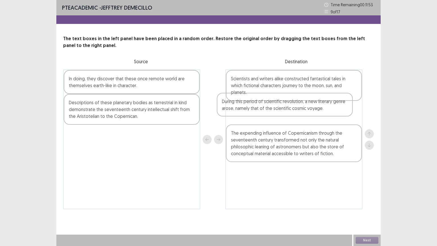
drag, startPoint x: 269, startPoint y: 150, endPoint x: 260, endPoint y: 110, distance: 40.6
click at [260, 110] on div "Scientists and writers alike constructed fantastical tales in which fictional c…" at bounding box center [293, 139] width 137 height 140
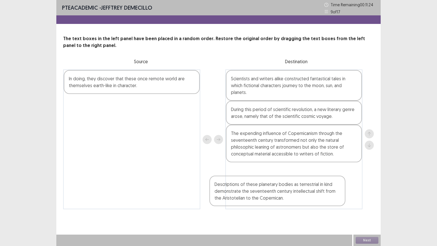
drag, startPoint x: 153, startPoint y: 117, endPoint x: 299, endPoint y: 183, distance: 160.0
click at [300, 194] on div "In doing, they discover that these once remote world are themselves earth-like …" at bounding box center [218, 139] width 311 height 140
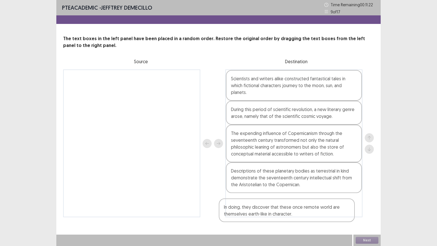
drag, startPoint x: 175, startPoint y: 80, endPoint x: 334, endPoint y: 214, distance: 208.1
click at [334, 208] on div "PTE academic - [PERSON_NAME] Time Remaining 00 : 11 : 22 9 of 17 The text boxes…" at bounding box center [218, 114] width 325 height 229
click at [364, 208] on button "Next" at bounding box center [367, 240] width 23 height 7
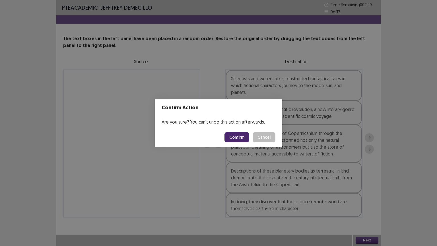
click at [240, 136] on button "Confirm" at bounding box center [237, 137] width 25 height 10
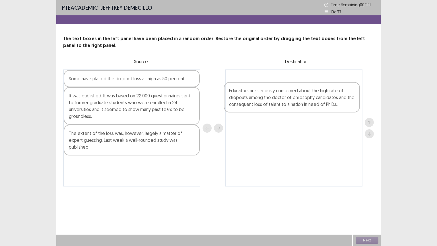
drag, startPoint x: 147, startPoint y: 159, endPoint x: 309, endPoint y: 100, distance: 173.1
click at [308, 100] on div "Some have placed the dropout loss as high as 50 percent. It was published. It w…" at bounding box center [218, 127] width 311 height 117
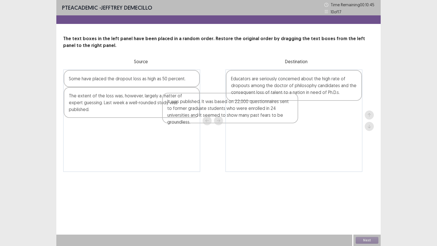
drag, startPoint x: 131, startPoint y: 102, endPoint x: 233, endPoint y: 103, distance: 101.9
click at [230, 105] on div "Some have placed the dropout loss as high as 50 percent. It was published. It w…" at bounding box center [218, 120] width 311 height 102
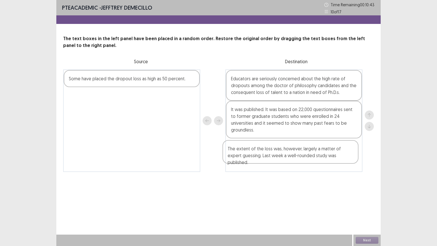
drag, startPoint x: 157, startPoint y: 121, endPoint x: 272, endPoint y: 141, distance: 116.6
click at [285, 154] on div "Some have placed the dropout loss as high as 50 percent. The extent of the loss…" at bounding box center [218, 120] width 311 height 102
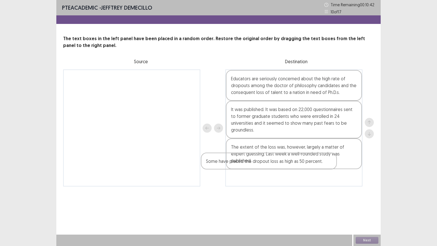
drag, startPoint x: 153, startPoint y: 76, endPoint x: 300, endPoint y: 161, distance: 170.0
click at [292, 161] on div "Some have placed the dropout loss as high as 50 percent. Educators are seriousl…" at bounding box center [218, 127] width 311 height 117
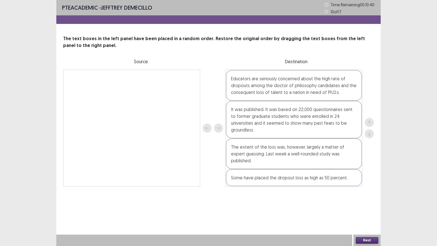
click at [368, 208] on button "Next" at bounding box center [367, 240] width 23 height 7
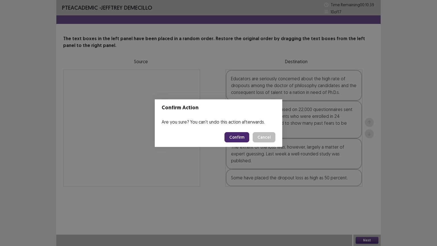
click at [241, 136] on button "Confirm" at bounding box center [237, 137] width 25 height 10
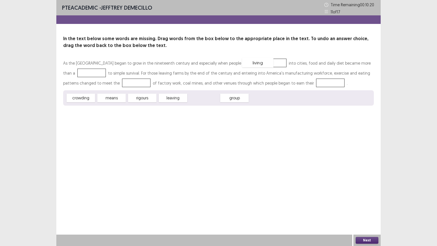
drag, startPoint x: 202, startPoint y: 97, endPoint x: 256, endPoint y: 62, distance: 64.8
drag, startPoint x: 197, startPoint y: 97, endPoint x: 118, endPoint y: 81, distance: 80.2
click at [80, 74] on div "As the [GEOGRAPHIC_DATA] began to grow in the nineteenth century and especially…" at bounding box center [218, 82] width 311 height 48
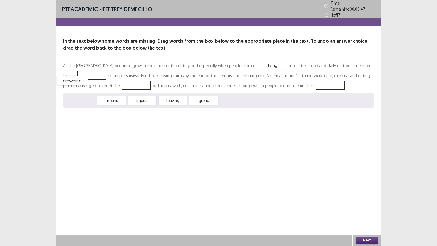
drag, startPoint x: 87, startPoint y: 95, endPoint x: 85, endPoint y: 69, distance: 26.3
drag, startPoint x: 110, startPoint y: 99, endPoint x: 121, endPoint y: 81, distance: 20.3
click at [120, 82] on div "As the [GEOGRAPHIC_DATA] began to grow in the nineteenth century and especially…" at bounding box center [218, 85] width 311 height 48
drag, startPoint x: 114, startPoint y: 96, endPoint x: 124, endPoint y: 82, distance: 17.1
drag, startPoint x: 85, startPoint y: 98, endPoint x: 121, endPoint y: 82, distance: 39.1
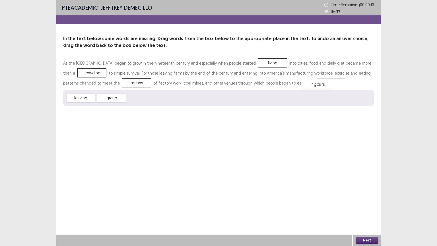
drag, startPoint x: 143, startPoint y: 97, endPoint x: 317, endPoint y: 84, distance: 174.2
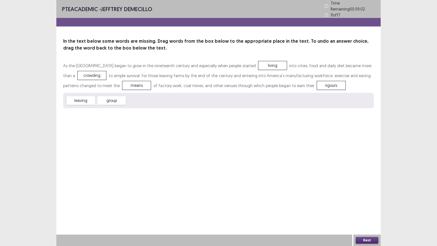
click at [371, 208] on button "Next" at bounding box center [367, 240] width 23 height 7
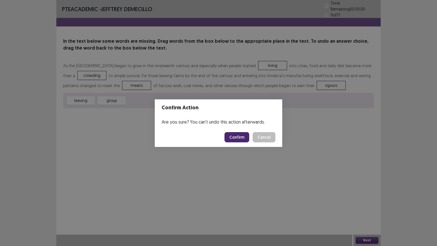
click at [236, 136] on button "Confirm" at bounding box center [237, 137] width 25 height 10
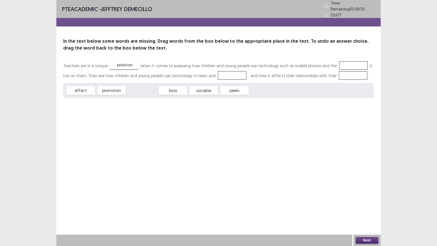
drag, startPoint x: 141, startPoint y: 87, endPoint x: 124, endPoint y: 61, distance: 31.2
drag, startPoint x: 175, startPoint y: 89, endPoint x: 353, endPoint y: 65, distance: 179.6
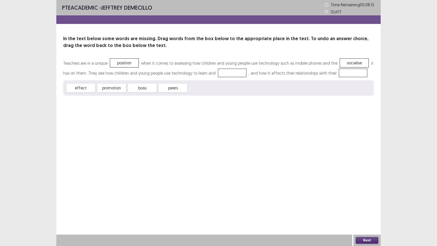
drag, startPoint x: 307, startPoint y: 71, endPoint x: 334, endPoint y: 59, distance: 29.6
click at [232, 78] on div "Teachers are in a unique position when it comes to assessing how children and y…" at bounding box center [218, 69] width 311 height 22
drag, startPoint x: 345, startPoint y: 62, endPoint x: 227, endPoint y: 72, distance: 118.9
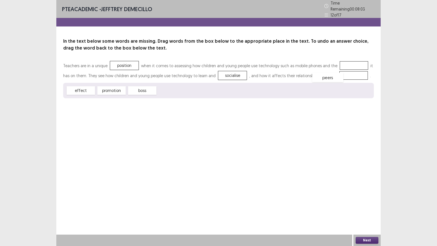
drag, startPoint x: 172, startPoint y: 87, endPoint x: 332, endPoint y: 72, distance: 160.2
drag, startPoint x: 116, startPoint y: 89, endPoint x: 347, endPoint y: 65, distance: 233.0
click at [368, 208] on button "Next" at bounding box center [367, 240] width 23 height 7
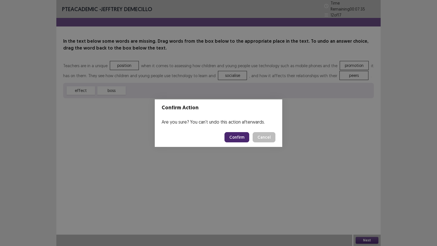
click at [246, 139] on button "Confirm" at bounding box center [237, 137] width 25 height 10
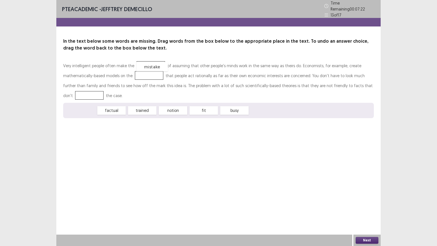
drag, startPoint x: 83, startPoint y: 108, endPoint x: 154, endPoint y: 65, distance: 83.8
drag, startPoint x: 112, startPoint y: 109, endPoint x: 146, endPoint y: 75, distance: 47.7
drag, startPoint x: 114, startPoint y: 107, endPoint x: 148, endPoint y: 71, distance: 50.2
drag, startPoint x: 116, startPoint y: 110, endPoint x: 361, endPoint y: 83, distance: 246.1
click at [370, 208] on button "Next" at bounding box center [367, 240] width 23 height 7
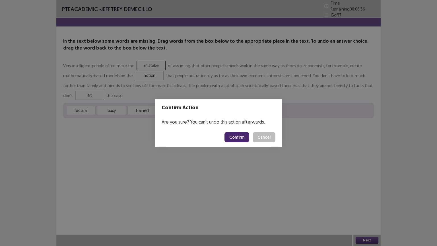
click at [235, 138] on button "Confirm" at bounding box center [237, 137] width 25 height 10
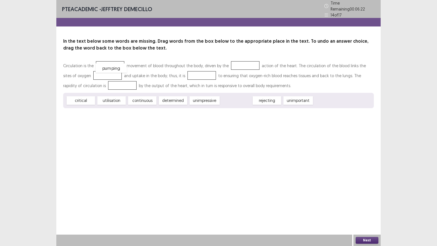
drag, startPoint x: 241, startPoint y: 98, endPoint x: 116, endPoint y: 65, distance: 129.3
drag, startPoint x: 142, startPoint y: 97, endPoint x: 97, endPoint y: 70, distance: 52.7
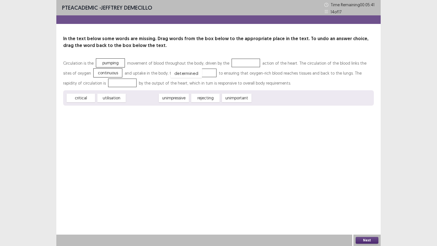
drag, startPoint x: 146, startPoint y: 96, endPoint x: 192, endPoint y: 71, distance: 52.1
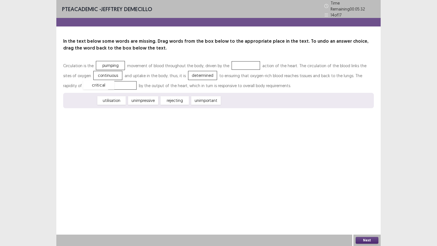
drag, startPoint x: 84, startPoint y: 98, endPoint x: 102, endPoint y: 82, distance: 24.0
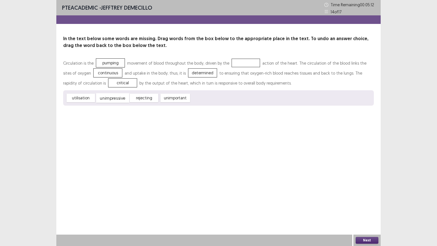
click at [110, 99] on span "unimpressive" at bounding box center [112, 97] width 33 height 9
drag, startPoint x: 79, startPoint y: 97, endPoint x: 237, endPoint y: 74, distance: 159.1
click at [237, 74] on div "Circulation is the pumping movement of blood throughout the body, driven by the…" at bounding box center [218, 82] width 311 height 48
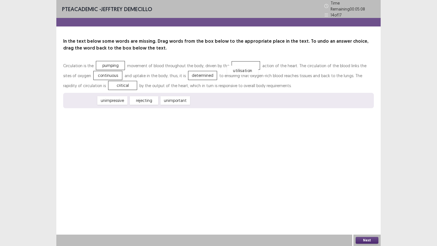
drag, startPoint x: 77, startPoint y: 97, endPoint x: 241, endPoint y: 65, distance: 167.3
click at [370, 208] on button "Next" at bounding box center [367, 240] width 23 height 7
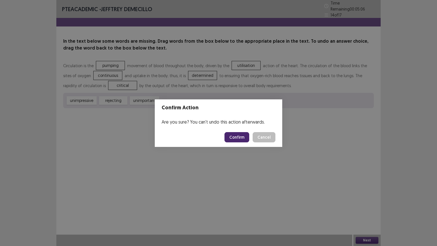
click at [239, 137] on button "Confirm" at bounding box center [237, 137] width 25 height 10
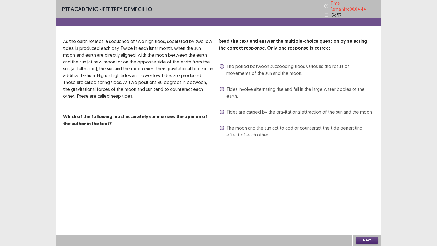
click at [223, 88] on span at bounding box center [222, 89] width 5 height 5
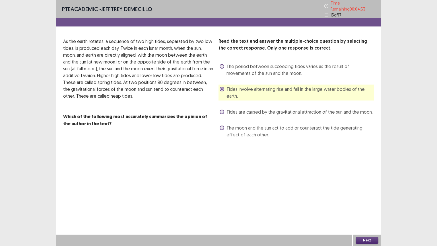
click at [225, 108] on label "Tides are caused by the gravitational attraction of the sun and the moon." at bounding box center [296, 111] width 153 height 7
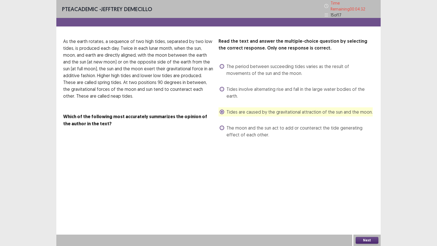
click at [368, 208] on button "Next" at bounding box center [367, 240] width 23 height 7
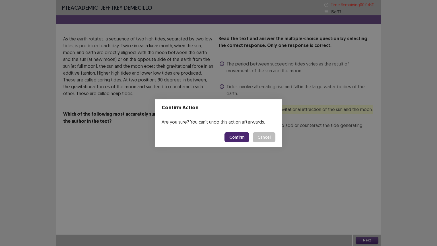
click at [238, 137] on button "Confirm" at bounding box center [237, 137] width 25 height 10
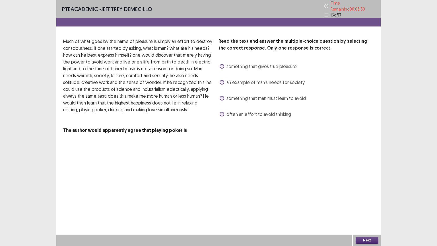
click at [223, 80] on span at bounding box center [222, 82] width 5 height 5
click at [363, 208] on div "Next" at bounding box center [367, 240] width 27 height 11
click at [360, 208] on button "Next" at bounding box center [367, 240] width 23 height 7
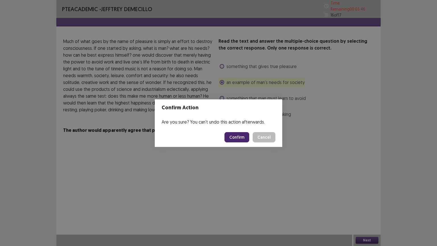
click at [239, 139] on button "Confirm" at bounding box center [237, 137] width 25 height 10
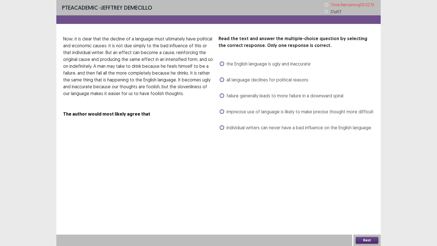
click at [221, 64] on span at bounding box center [222, 63] width 5 height 5
click at [364, 208] on div "Next" at bounding box center [367, 240] width 27 height 11
click at [364, 208] on button "Next" at bounding box center [367, 240] width 23 height 7
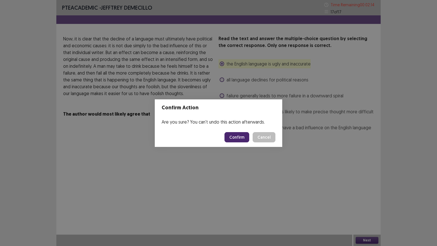
click at [238, 136] on button "Confirm" at bounding box center [237, 137] width 25 height 10
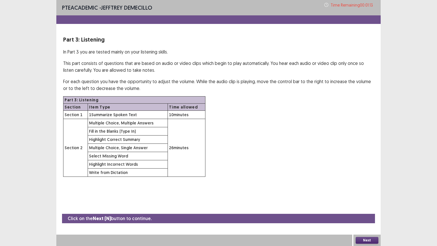
click at [361, 208] on button "Next" at bounding box center [367, 240] width 23 height 7
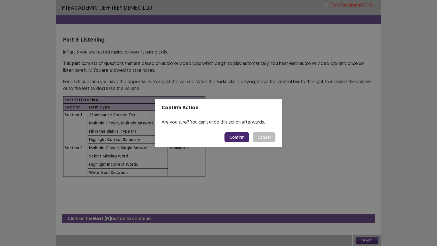
click at [237, 138] on button "Confirm" at bounding box center [237, 137] width 25 height 10
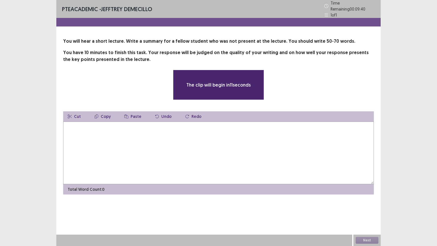
click at [182, 145] on textarea at bounding box center [218, 153] width 311 height 63
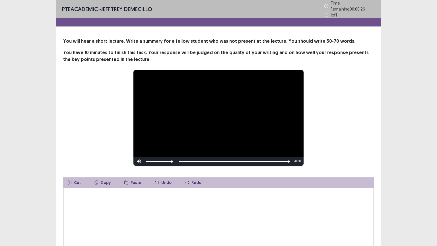
click at [109, 208] on textarea at bounding box center [218, 219] width 311 height 63
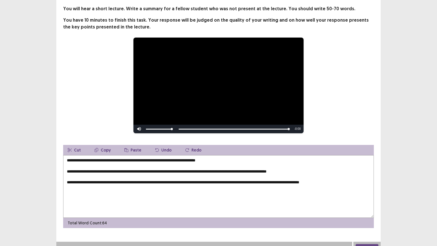
scroll to position [37, 0]
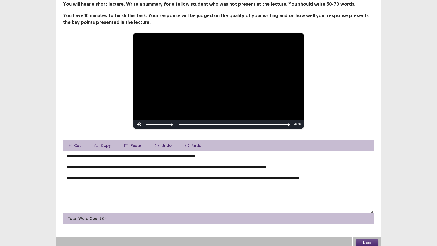
click at [287, 164] on textarea "**********" at bounding box center [218, 182] width 311 height 63
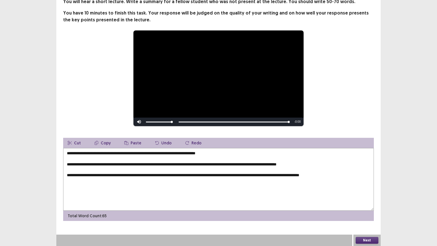
type textarea "**********"
click at [370, 208] on button "Next" at bounding box center [367, 240] width 23 height 7
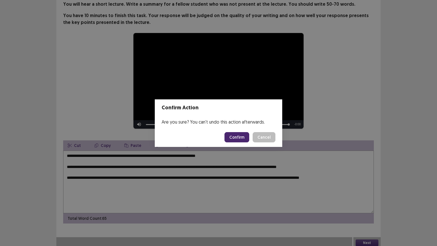
click at [247, 138] on button "Confirm" at bounding box center [237, 137] width 25 height 10
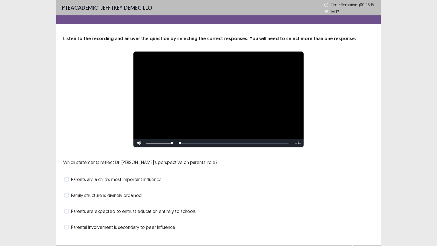
scroll to position [11, 0]
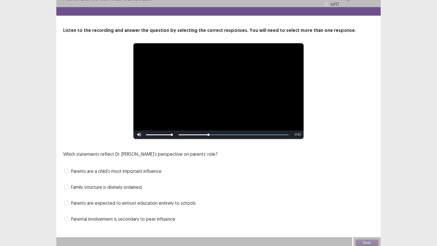
click at [67, 169] on span at bounding box center [66, 171] width 5 height 5
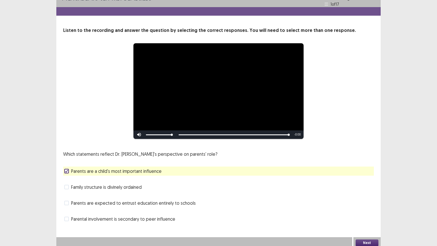
click at [368, 208] on button "Next" at bounding box center [367, 242] width 23 height 7
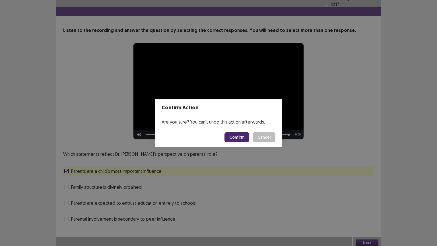
click at [241, 136] on button "Confirm" at bounding box center [237, 137] width 25 height 10
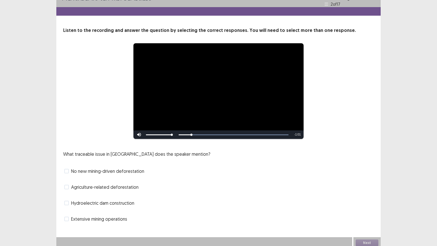
click at [67, 185] on span at bounding box center [66, 187] width 5 height 5
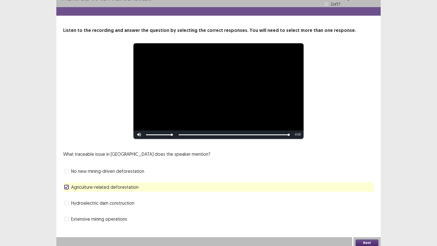
click at [369, 208] on button "Next" at bounding box center [367, 242] width 23 height 7
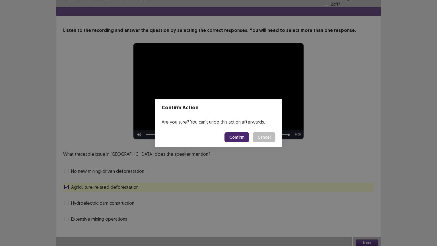
click at [236, 136] on button "Confirm" at bounding box center [237, 137] width 25 height 10
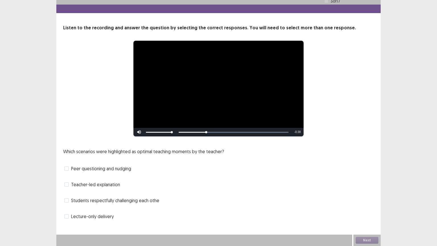
click at [64, 202] on span at bounding box center [66, 200] width 5 height 5
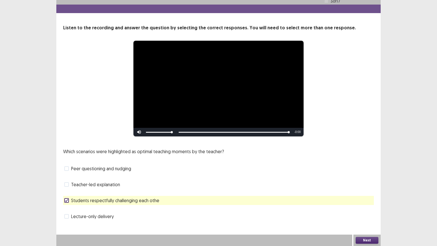
click at [365, 208] on button "Next" at bounding box center [367, 240] width 23 height 7
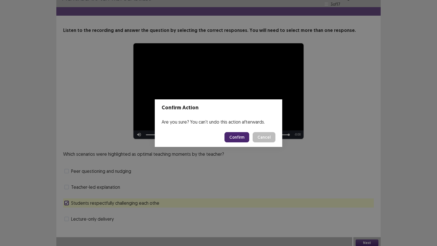
click at [232, 136] on button "Confirm" at bounding box center [237, 137] width 25 height 10
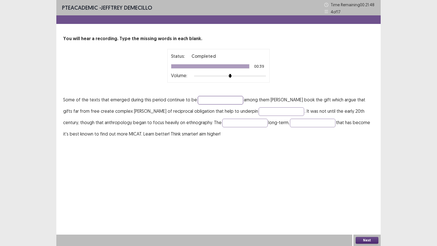
click at [215, 100] on input "text" at bounding box center [221, 100] width 46 height 9
type input "**********"
click at [259, 111] on input "text" at bounding box center [282, 111] width 46 height 9
type input "********"
click at [223, 121] on input "text" at bounding box center [245, 123] width 46 height 9
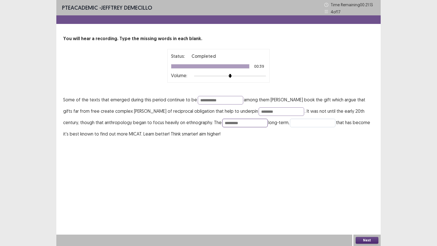
type input "*********"
click at [296, 121] on input "text" at bounding box center [313, 123] width 46 height 9
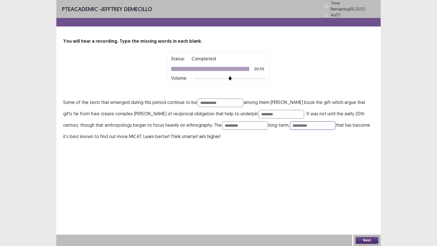
click at [290, 123] on input "**********" at bounding box center [313, 125] width 46 height 9
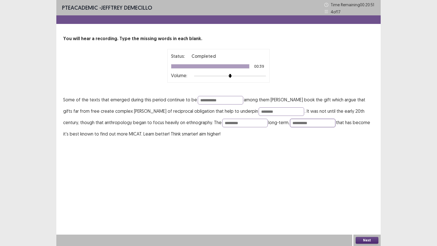
drag, startPoint x: 295, startPoint y: 125, endPoint x: 303, endPoint y: 134, distance: 12.5
click at [295, 125] on input "**********" at bounding box center [313, 123] width 46 height 9
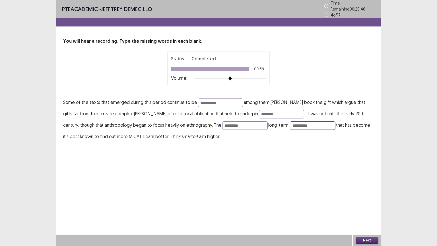
type input "**********"
click at [364, 208] on button "Next" at bounding box center [367, 240] width 23 height 7
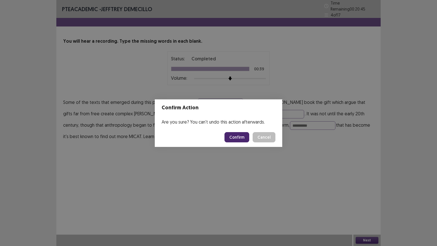
click at [237, 136] on button "Confirm" at bounding box center [237, 137] width 25 height 10
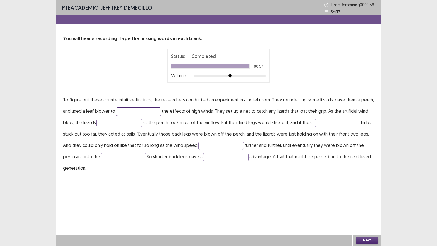
click at [139, 111] on input "text" at bounding box center [139, 111] width 46 height 9
type input "*****"
click at [124, 120] on input "text" at bounding box center [120, 123] width 46 height 9
type input "*****"
click at [222, 145] on input "text" at bounding box center [221, 145] width 46 height 9
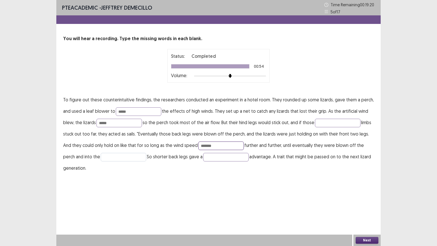
type input "*******"
click at [104, 157] on input "text" at bounding box center [124, 157] width 46 height 9
type input "*****"
click at [214, 156] on input "text" at bounding box center [226, 157] width 46 height 9
type input "****"
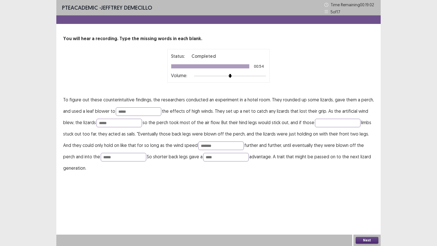
click at [365, 208] on button "Next" at bounding box center [367, 240] width 23 height 7
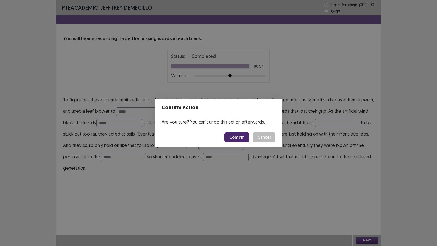
click at [237, 138] on button "Confirm" at bounding box center [237, 137] width 25 height 10
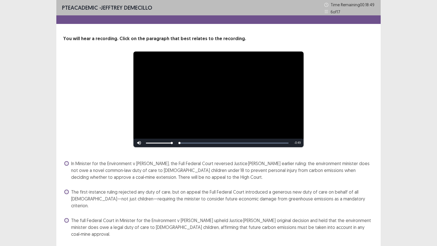
scroll to position [26, 0]
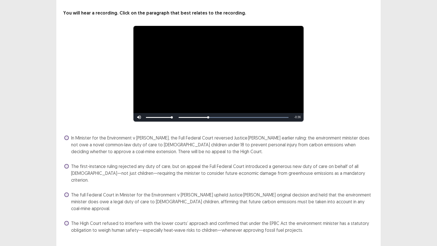
click at [66, 137] on span at bounding box center [66, 138] width 5 height 5
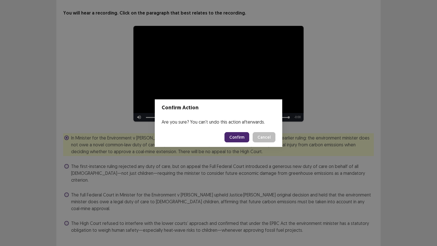
click at [242, 138] on button "Confirm" at bounding box center [237, 137] width 25 height 10
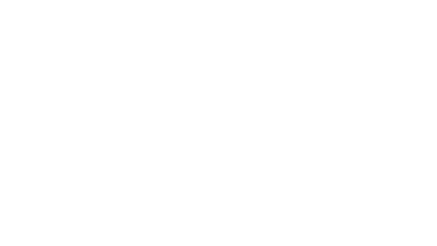
scroll to position [0, 0]
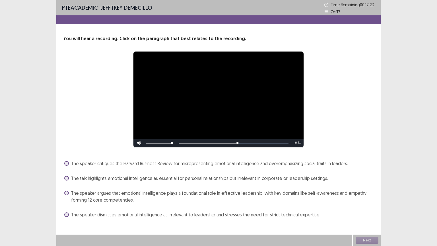
click at [67, 192] on span at bounding box center [66, 193] width 5 height 5
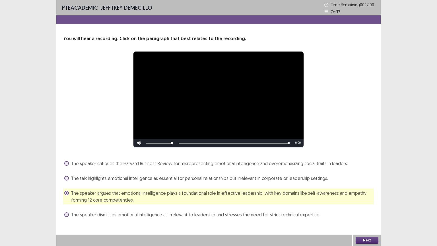
click at [370, 208] on button "Next" at bounding box center [367, 240] width 23 height 7
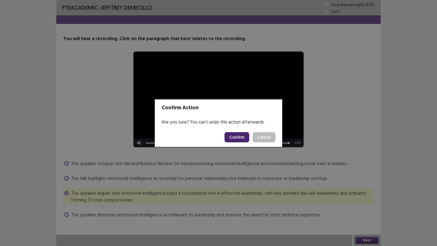
click at [236, 135] on button "Confirm" at bounding box center [237, 137] width 25 height 10
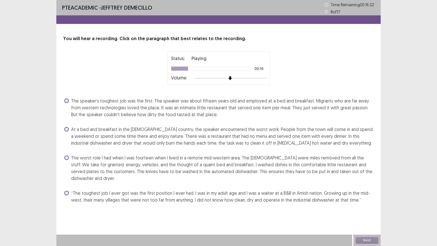
click at [67, 128] on span at bounding box center [66, 129] width 5 height 5
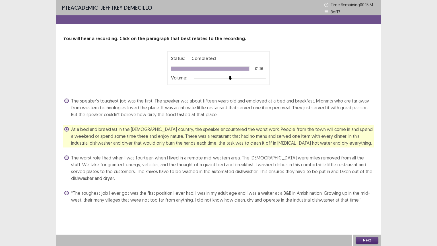
click at [365, 208] on button "Next" at bounding box center [367, 240] width 23 height 7
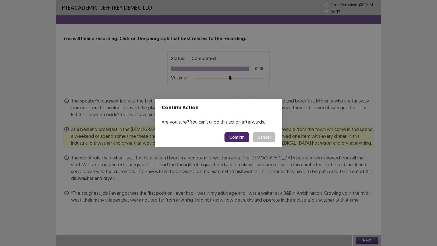
click at [236, 136] on button "Confirm" at bounding box center [237, 137] width 25 height 10
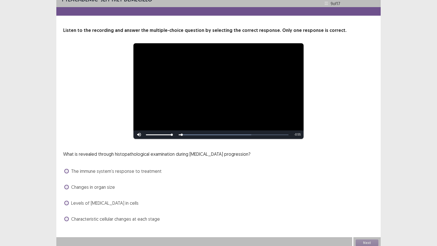
scroll to position [11, 0]
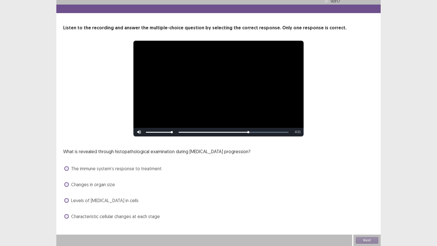
click at [67, 199] on span at bounding box center [66, 200] width 5 height 5
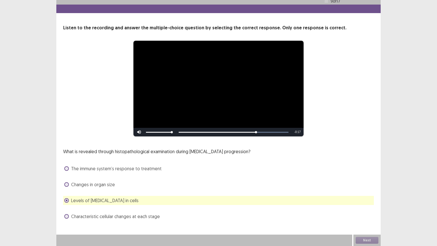
click at [66, 216] on span at bounding box center [66, 216] width 5 height 5
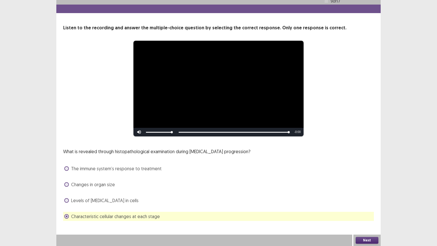
click at [366, 238] on button "Next" at bounding box center [367, 240] width 23 height 7
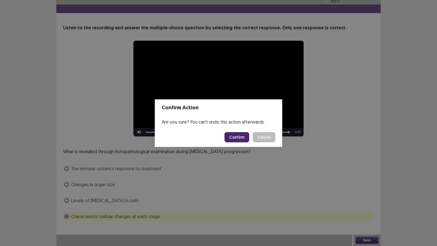
click at [238, 137] on button "Confirm" at bounding box center [237, 137] width 25 height 10
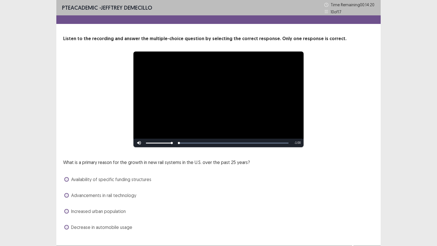
scroll to position [11, 0]
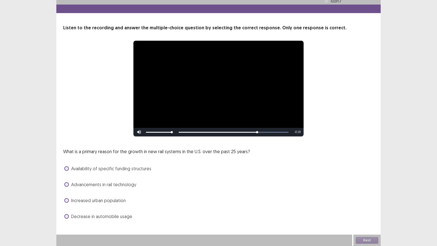
click at [66, 184] on span at bounding box center [66, 184] width 5 height 5
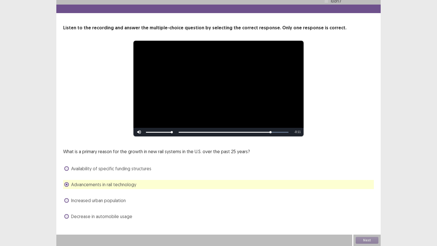
click at [68, 170] on span at bounding box center [66, 168] width 5 height 5
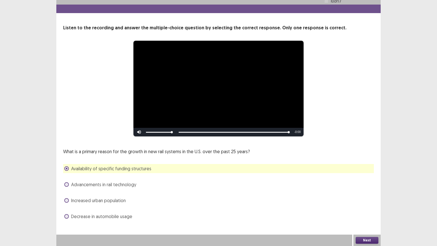
click at [367, 239] on button "Next" at bounding box center [367, 240] width 23 height 7
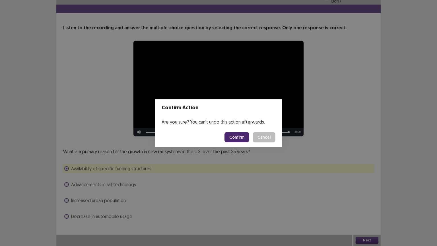
click at [241, 135] on button "Confirm" at bounding box center [237, 137] width 25 height 10
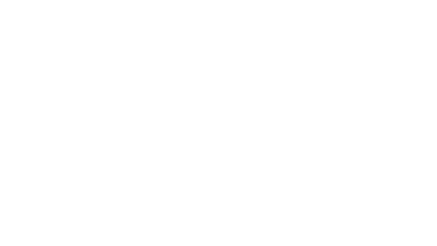
scroll to position [0, 0]
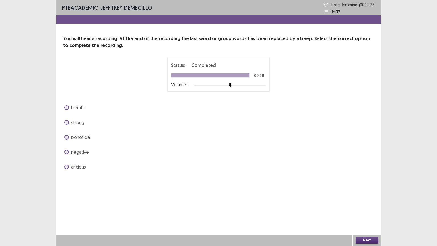
click at [67, 137] on span at bounding box center [66, 137] width 5 height 5
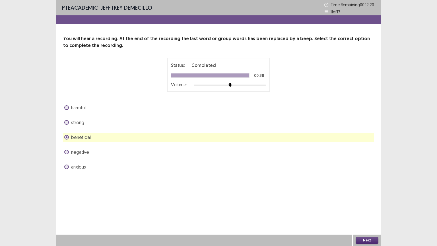
click at [65, 122] on span at bounding box center [66, 122] width 5 height 5
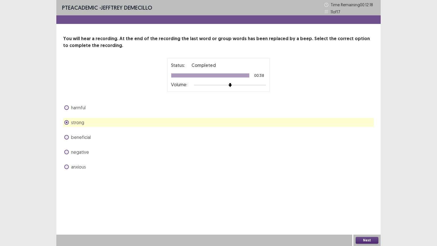
drag, startPoint x: 67, startPoint y: 138, endPoint x: 71, endPoint y: 140, distance: 4.3
click at [67, 138] on span at bounding box center [66, 137] width 5 height 5
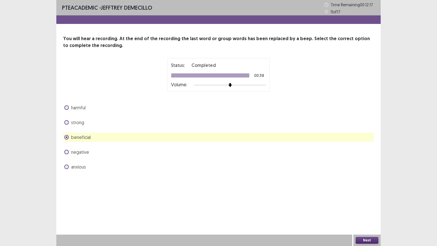
click at [371, 238] on button "Next" at bounding box center [367, 240] width 23 height 7
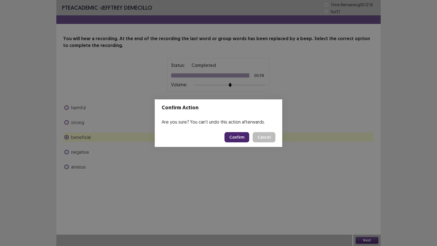
click at [237, 138] on button "Confirm" at bounding box center [237, 137] width 25 height 10
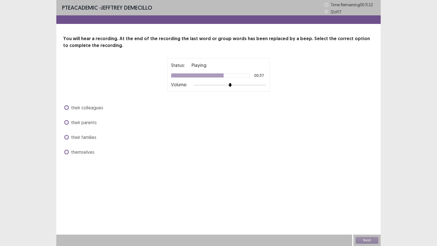
click at [74, 150] on span "themselves" at bounding box center [82, 152] width 23 height 7
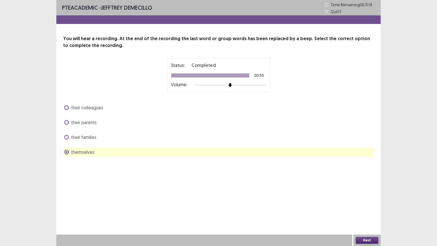
click at [367, 239] on button "Next" at bounding box center [367, 240] width 23 height 7
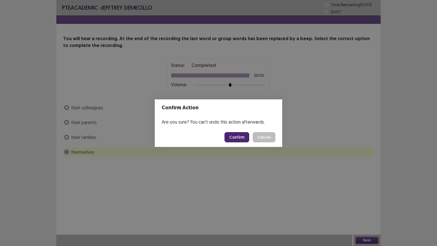
click at [237, 138] on button "Confirm" at bounding box center [237, 137] width 25 height 10
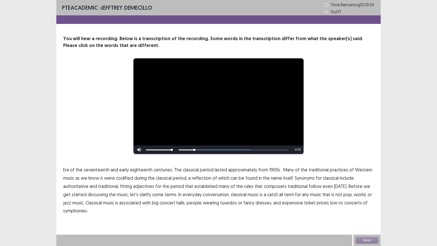
click at [270, 171] on span "1900s" at bounding box center [274, 169] width 11 height 7
click at [288, 188] on span "traditional" at bounding box center [298, 186] width 20 height 7
click at [330, 203] on span "low" at bounding box center [333, 202] width 7 height 7
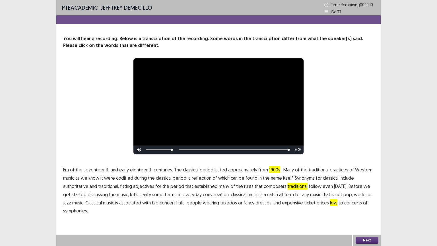
click at [368, 239] on button "Next" at bounding box center [367, 240] width 23 height 7
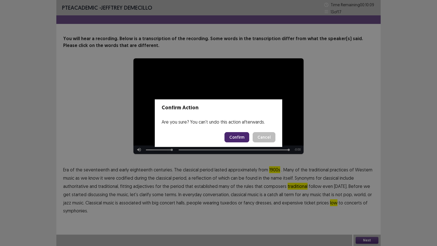
click at [237, 139] on button "Confirm" at bounding box center [237, 137] width 25 height 10
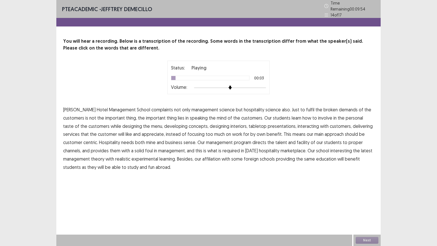
click at [151, 107] on span "complaints" at bounding box center [162, 109] width 22 height 7
click at [190, 117] on span "speaking" at bounding box center [199, 117] width 18 height 7
click at [146, 141] on span "mine" at bounding box center [151, 142] width 10 height 7
click at [331, 150] on span "interesting" at bounding box center [342, 150] width 22 height 7
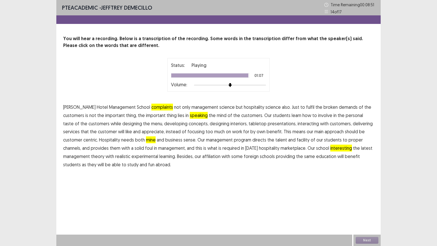
click at [148, 165] on span "fun" at bounding box center [151, 164] width 6 height 7
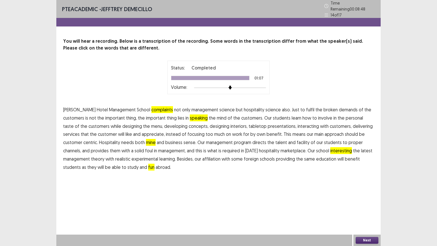
click at [363, 239] on button "Next" at bounding box center [367, 240] width 23 height 7
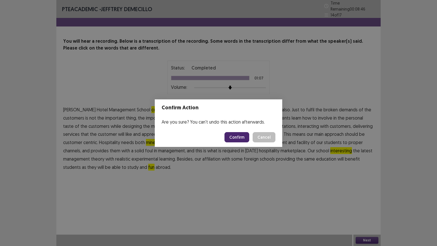
click at [239, 134] on button "Confirm" at bounding box center [237, 137] width 25 height 10
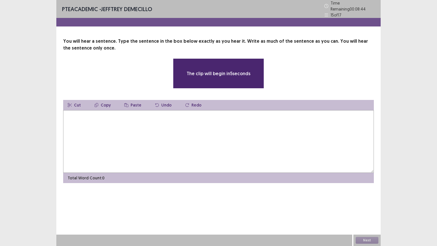
click at [135, 132] on textarea at bounding box center [218, 141] width 311 height 63
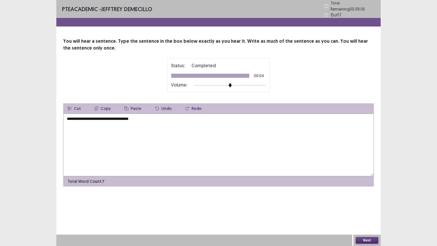
type textarea "**********"
click at [370, 240] on button "Next" at bounding box center [367, 240] width 23 height 7
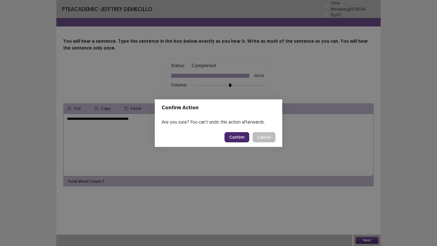
click at [245, 136] on button "Confirm" at bounding box center [237, 137] width 25 height 10
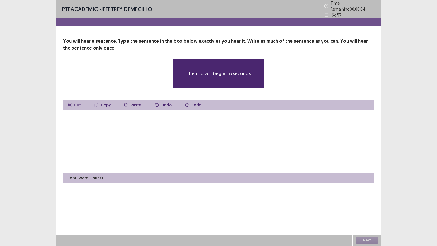
click at [204, 122] on textarea at bounding box center [218, 141] width 311 height 63
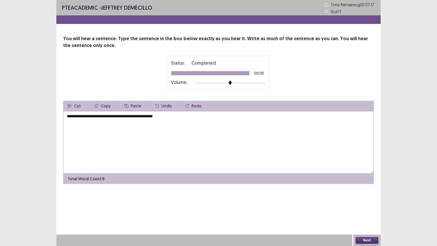
type textarea "**********"
click at [370, 242] on button "Next" at bounding box center [367, 240] width 23 height 7
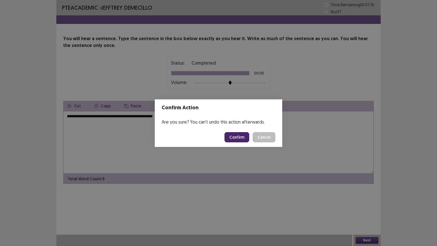
click at [240, 139] on button "Confirm" at bounding box center [237, 137] width 25 height 10
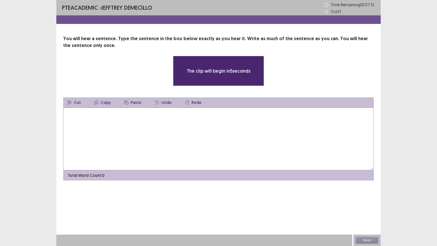
click at [251, 133] on textarea at bounding box center [218, 139] width 311 height 63
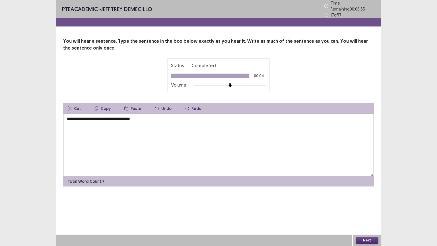
type textarea "**********"
click at [366, 237] on button "Next" at bounding box center [367, 240] width 23 height 7
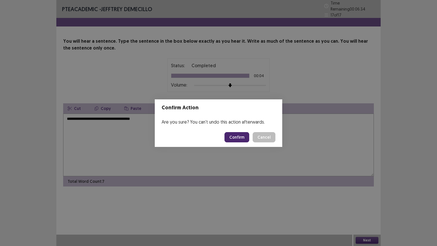
click at [233, 138] on button "Confirm" at bounding box center [237, 137] width 25 height 10
